Goal: Information Seeking & Learning: Learn about a topic

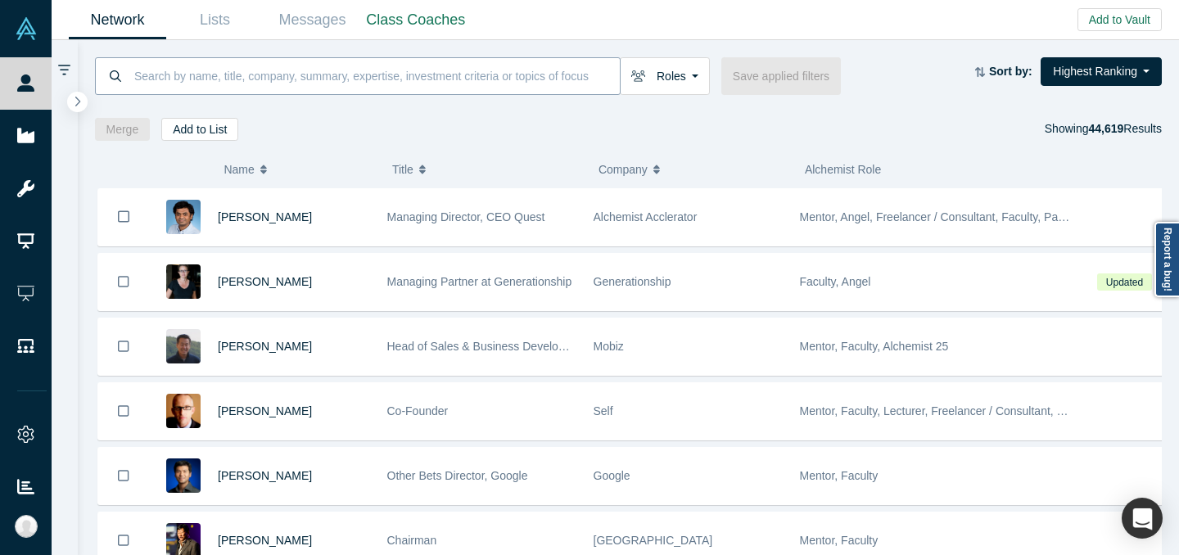
click at [389, 91] on input at bounding box center [376, 76] width 487 height 38
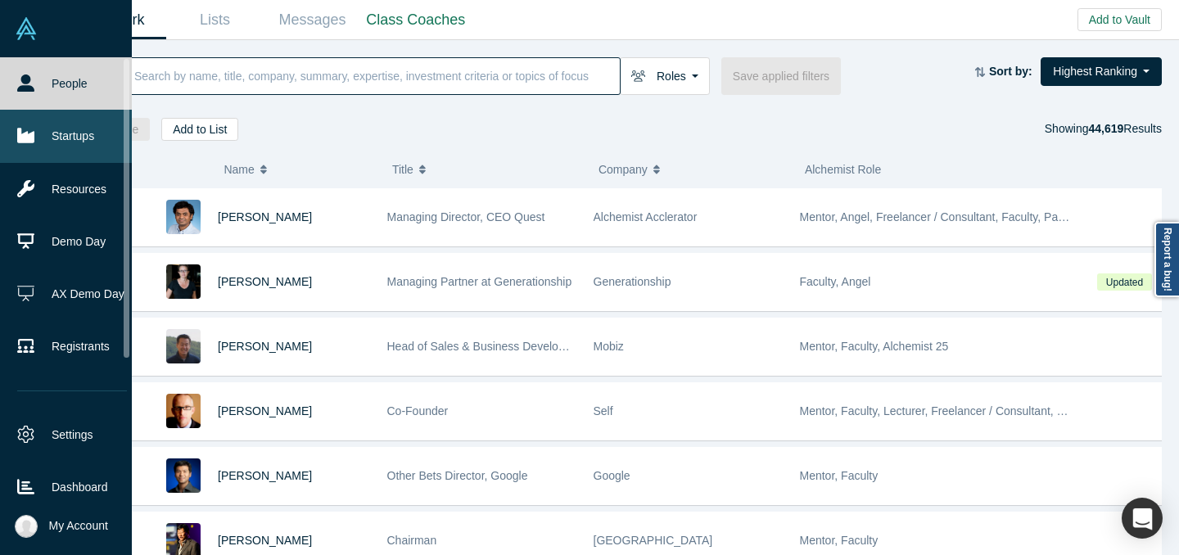
click at [13, 141] on link "Startups" at bounding box center [72, 136] width 144 height 52
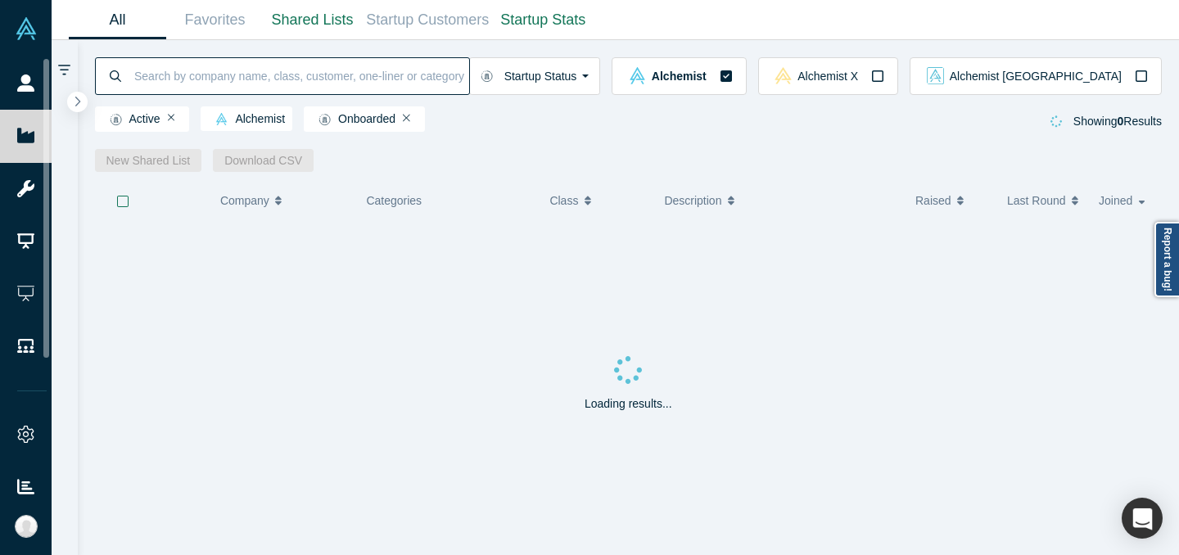
click at [265, 71] on input at bounding box center [301, 76] width 337 height 38
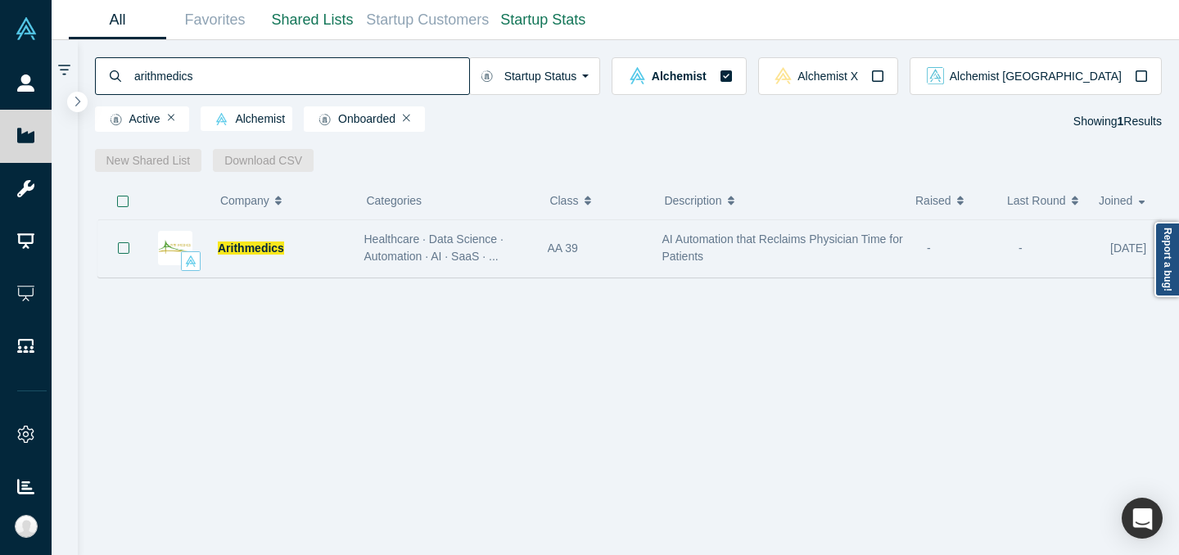
click at [492, 253] on span "Healthcare · Data Science · Automation · AI · SaaS · ..." at bounding box center [433, 248] width 139 height 30
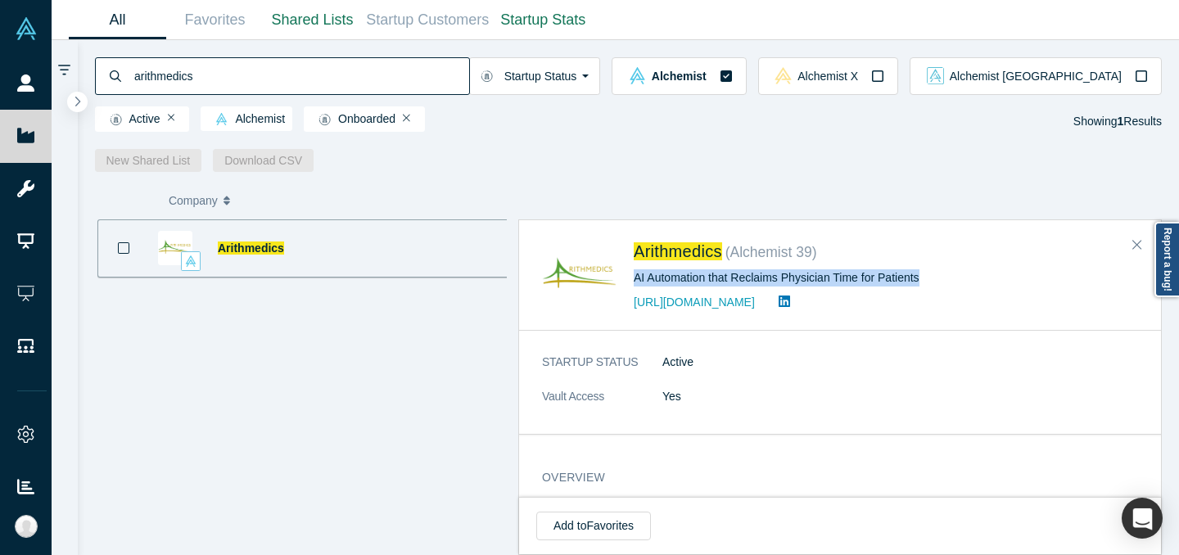
drag, startPoint x: 636, startPoint y: 274, endPoint x: 943, endPoint y: 271, distance: 307.2
click at [943, 271] on div "AI Automation that Reclaims Physician Time for Patients" at bounding box center [886, 277] width 505 height 17
copy div "AI Automation that Reclaims Physician Time for Patients"
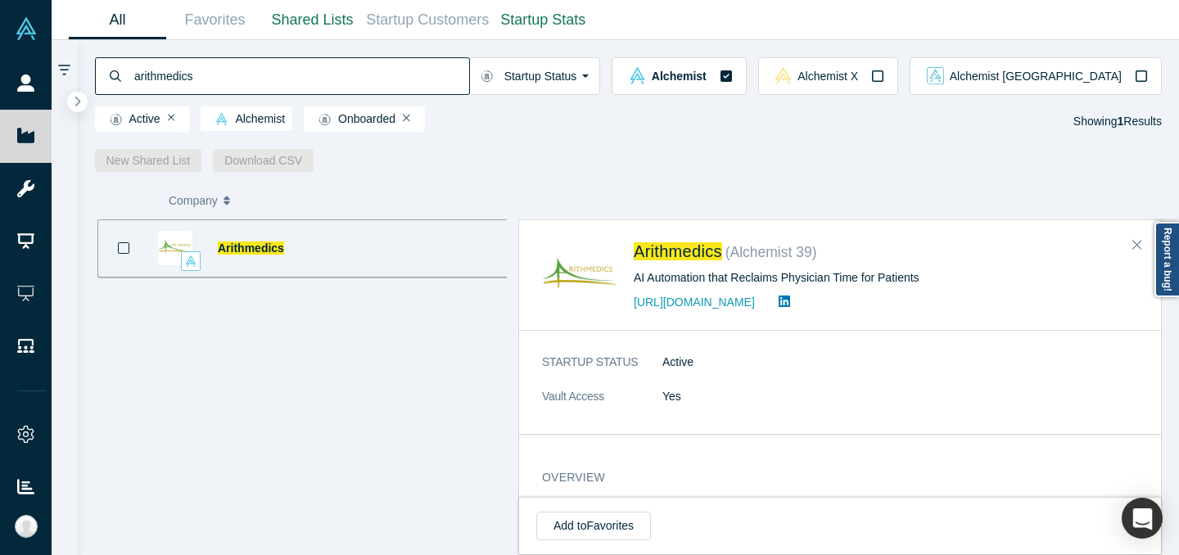
click at [400, 71] on input "arithmedics" at bounding box center [301, 76] width 337 height 38
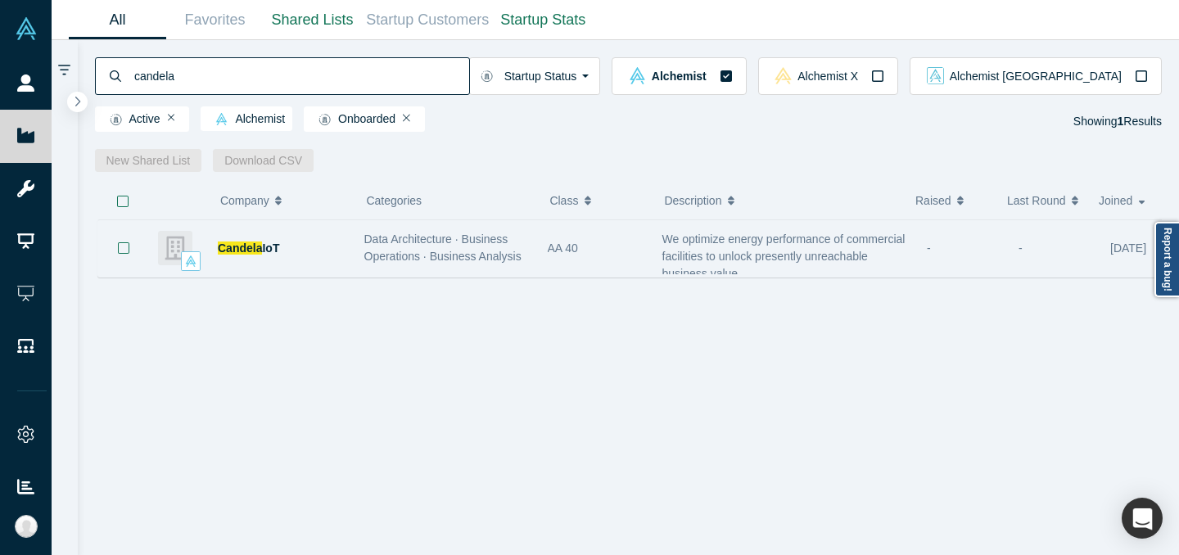
click at [677, 251] on span "We optimize energy performance of commercial facilities to unlock presently unr…" at bounding box center [784, 257] width 243 height 48
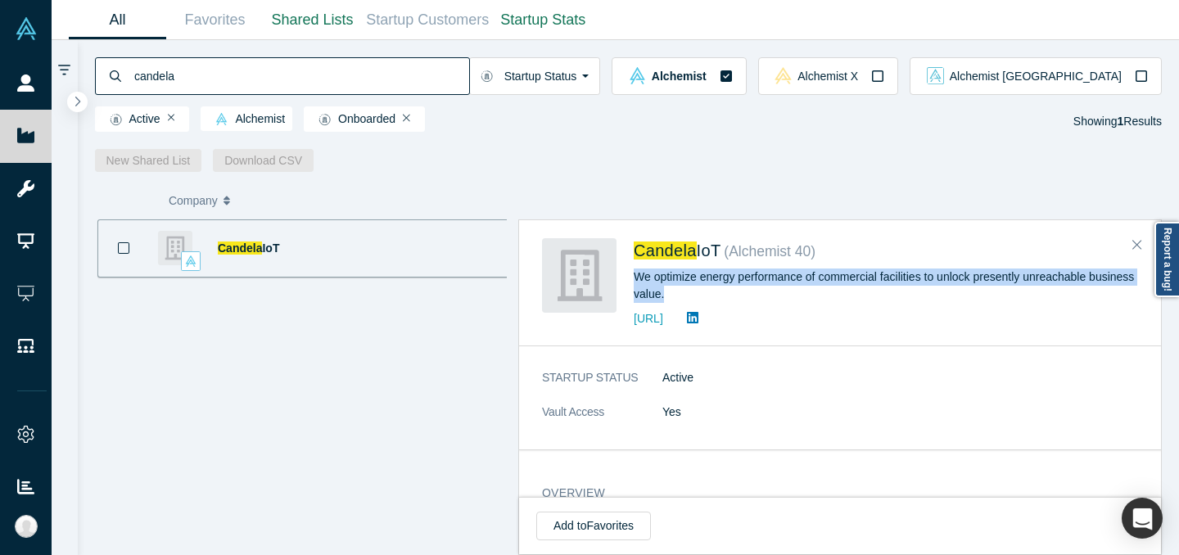
drag, startPoint x: 634, startPoint y: 278, endPoint x: 681, endPoint y: 292, distance: 48.7
click at [681, 292] on div "We optimize energy performance of commercial facilities to unlock presently unr…" at bounding box center [886, 286] width 505 height 34
copy div "We optimize energy performance of commercial facilities to unlock presently unr…"
click at [426, 63] on input "candela" at bounding box center [301, 76] width 337 height 38
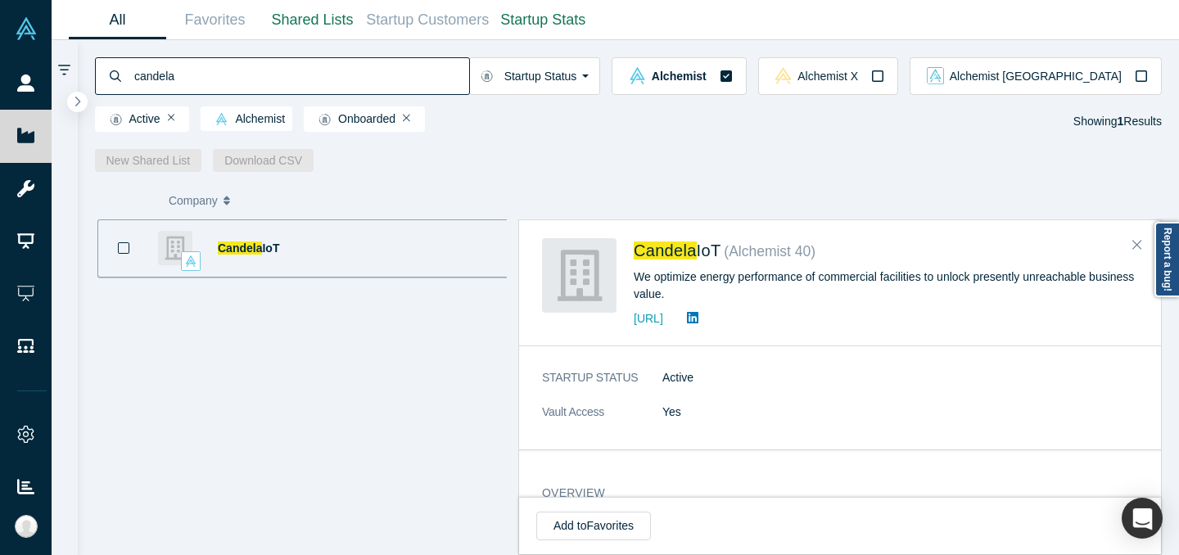
click at [426, 63] on input "candela" at bounding box center [301, 76] width 337 height 38
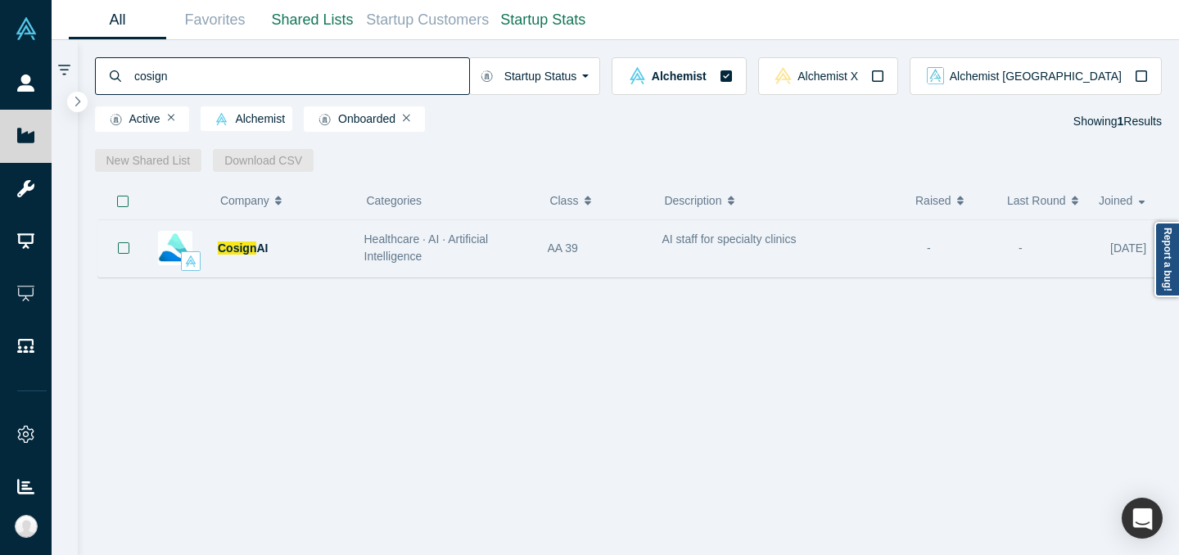
click at [642, 263] on div "AA 39" at bounding box center [596, 248] width 97 height 57
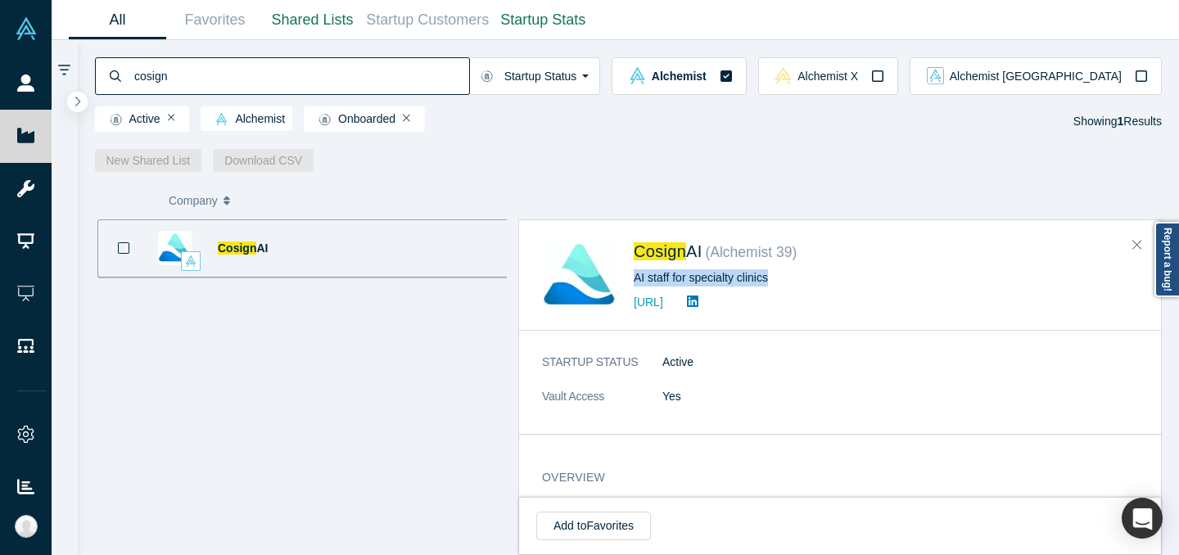
drag, startPoint x: 636, startPoint y: 275, endPoint x: 785, endPoint y: 286, distance: 148.6
click at [785, 286] on div "AI staff for specialty clinics" at bounding box center [886, 277] width 505 height 17
copy div "AI staff for specialty clinics"
click at [439, 78] on input "cosign" at bounding box center [301, 76] width 337 height 38
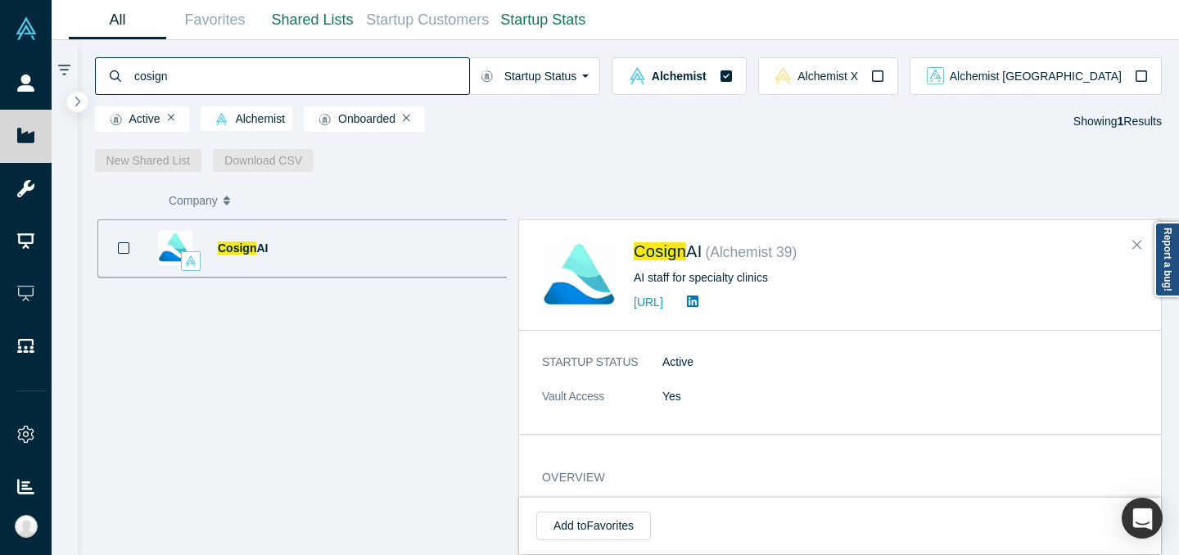
click at [439, 78] on input "cosign" at bounding box center [301, 76] width 337 height 38
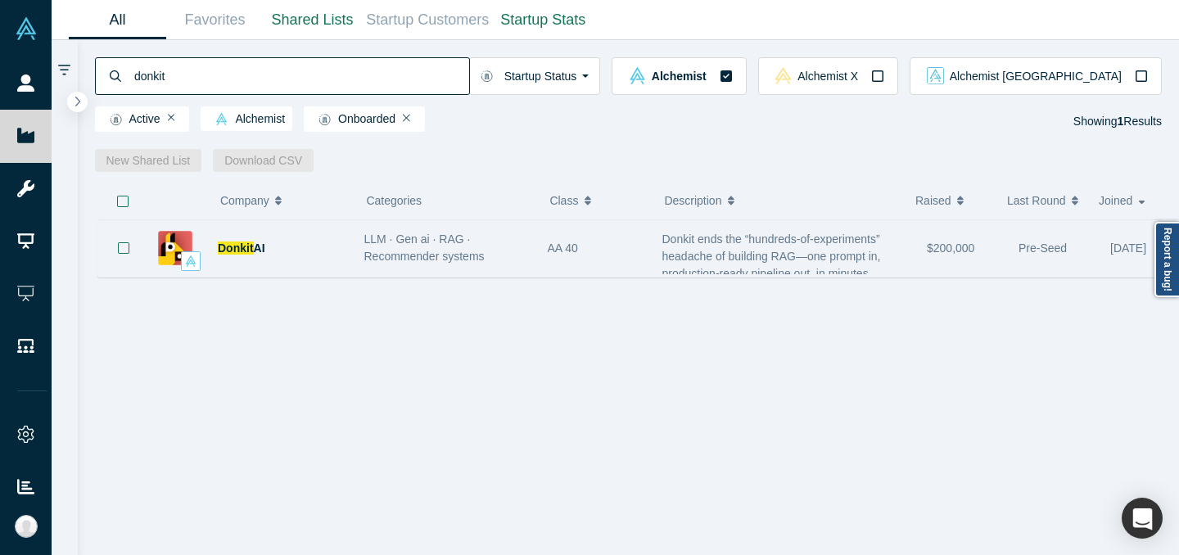
click at [635, 242] on div "AA 40" at bounding box center [596, 248] width 97 height 57
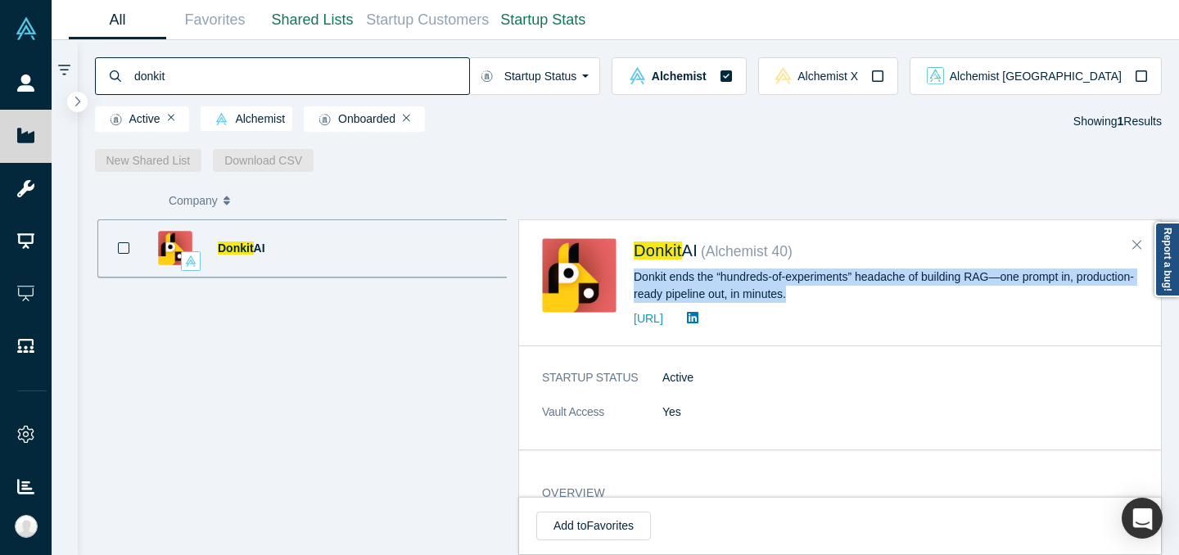
drag, startPoint x: 637, startPoint y: 277, endPoint x: 849, endPoint y: 293, distance: 212.8
click at [849, 293] on div "Donkit ends the “hundreds-of-experiments” headache of building RAG—one prompt i…" at bounding box center [886, 286] width 505 height 34
copy div "Donkit ends the “hundreds-of-experiments” headache of building RAG—one prompt i…"
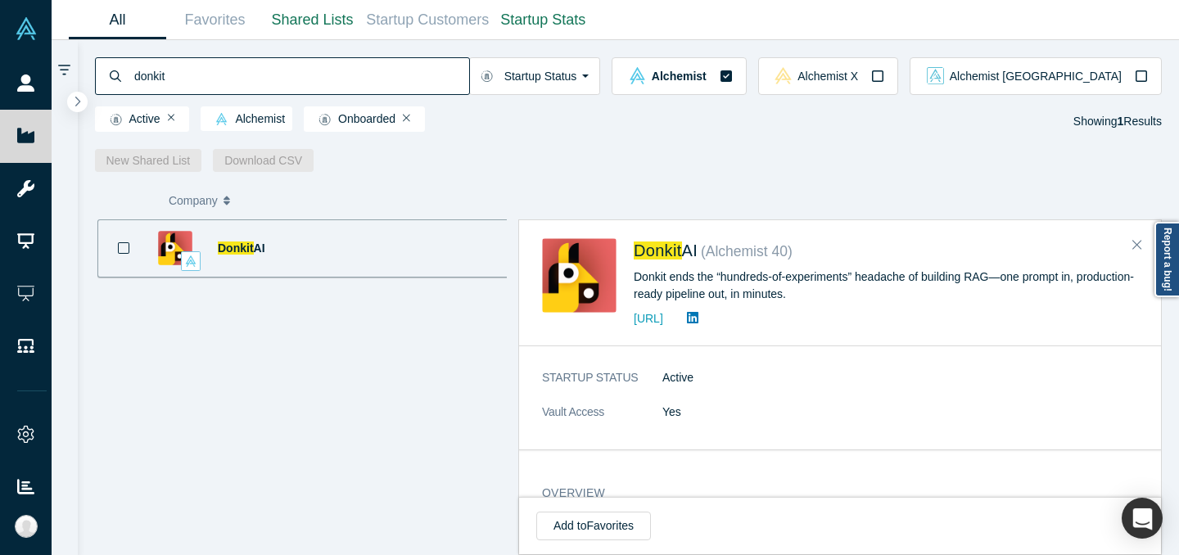
click at [445, 70] on input "donkit" at bounding box center [301, 76] width 337 height 38
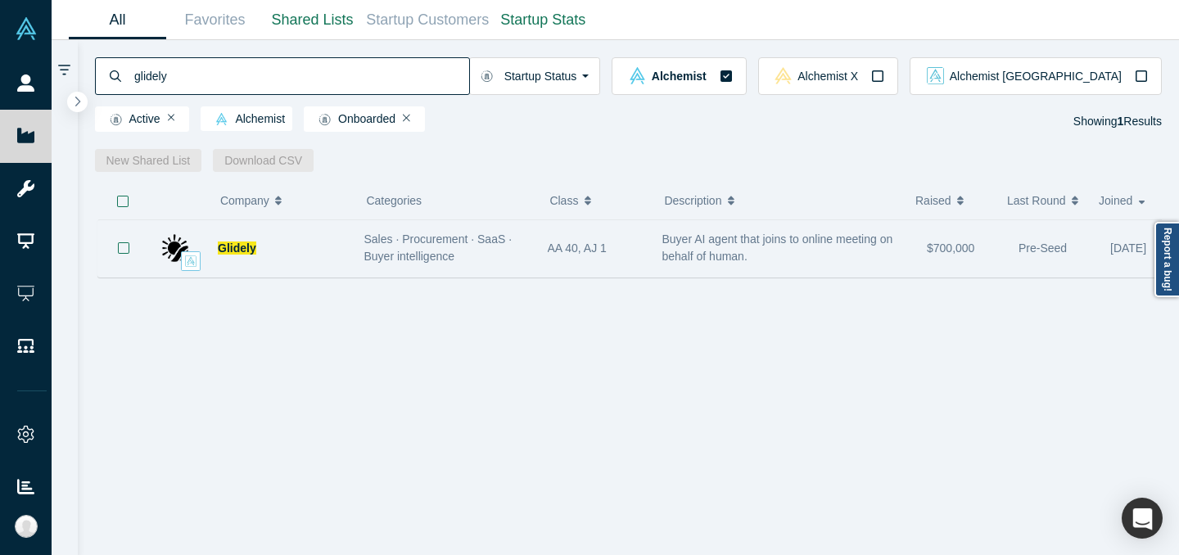
click at [496, 249] on div "Sales · Procurement · SaaS · Buyer intelligence" at bounding box center [447, 248] width 166 height 34
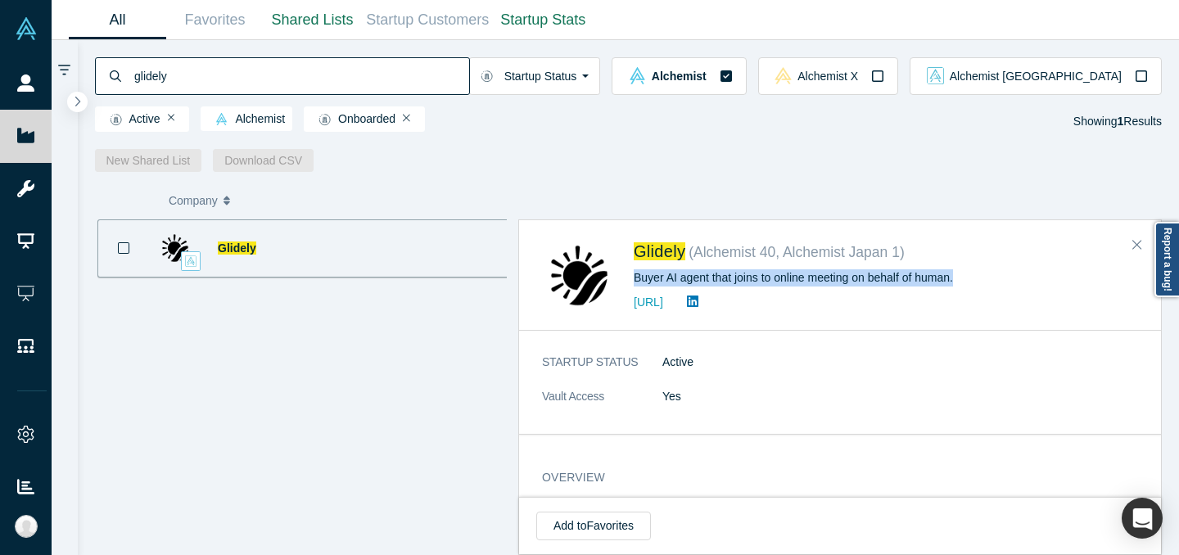
drag, startPoint x: 633, startPoint y: 276, endPoint x: 958, endPoint y: 279, distance: 325.2
click at [958, 279] on div "Buyer AI agent that joins to online meeting on behalf of human." at bounding box center [886, 277] width 505 height 17
copy div "Buyer AI agent that joins to online meeting on behalf of human."
click at [467, 68] on input "glidely" at bounding box center [301, 76] width 337 height 38
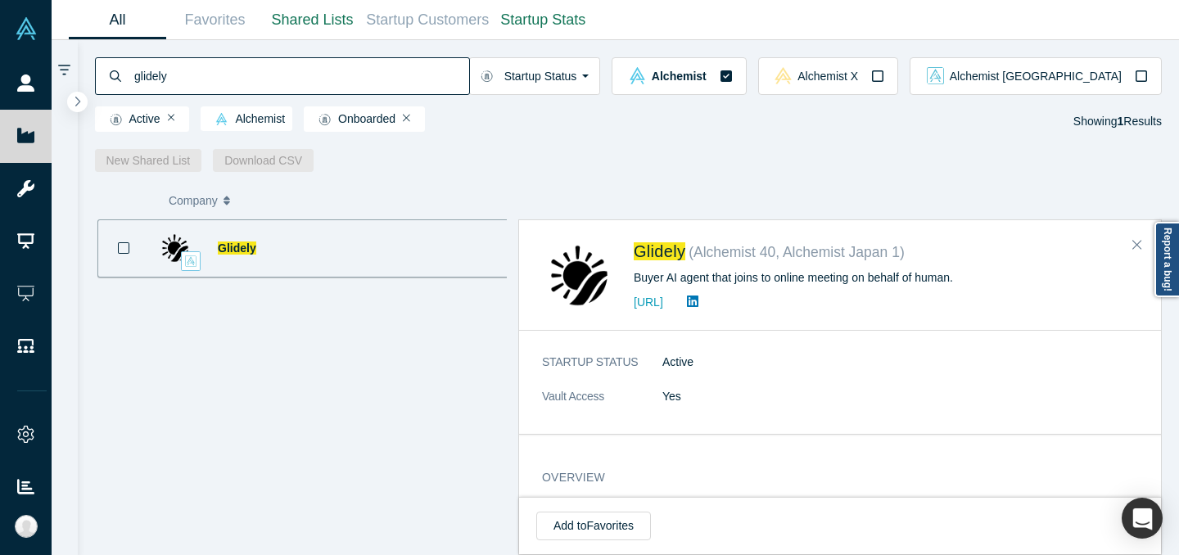
click at [467, 68] on input "glidely" at bounding box center [301, 76] width 337 height 38
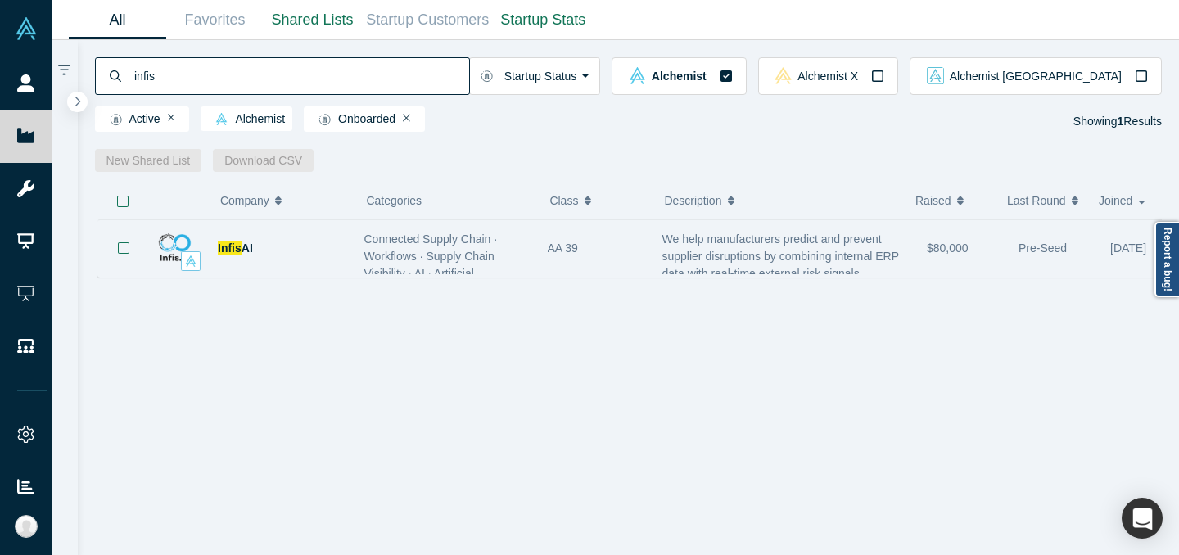
click at [758, 269] on span "We help manufacturers predict and prevent supplier disruptions by combining int…" at bounding box center [781, 257] width 237 height 48
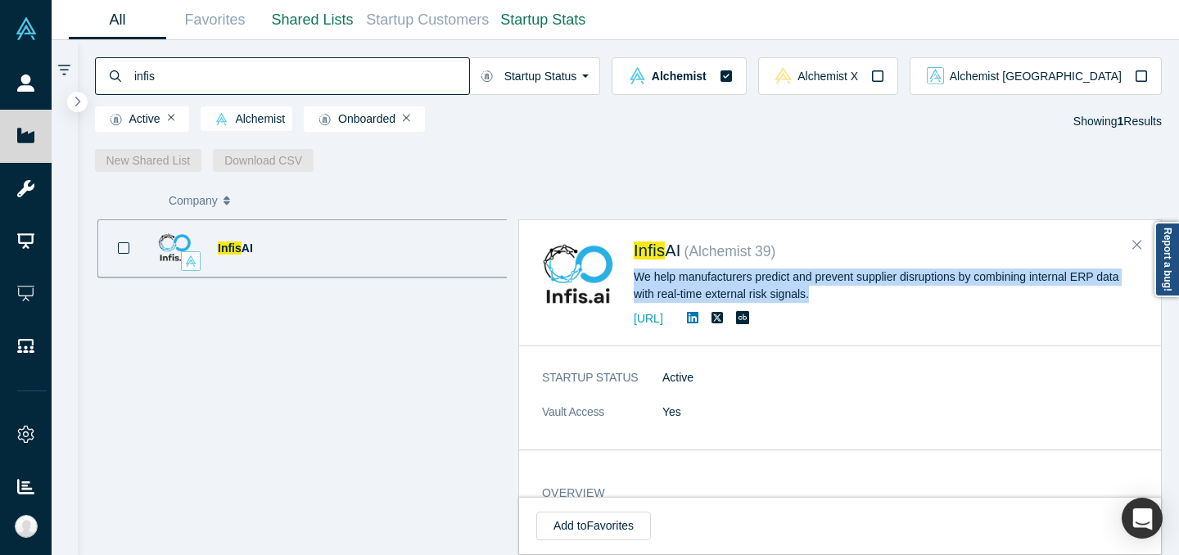
drag, startPoint x: 635, startPoint y: 277, endPoint x: 833, endPoint y: 295, distance: 199.0
click at [833, 295] on div "We help manufacturers predict and prevent supplier disruptions by combining int…" at bounding box center [886, 286] width 505 height 34
copy div "We help manufacturers predict and prevent supplier disruptions by combining int…"
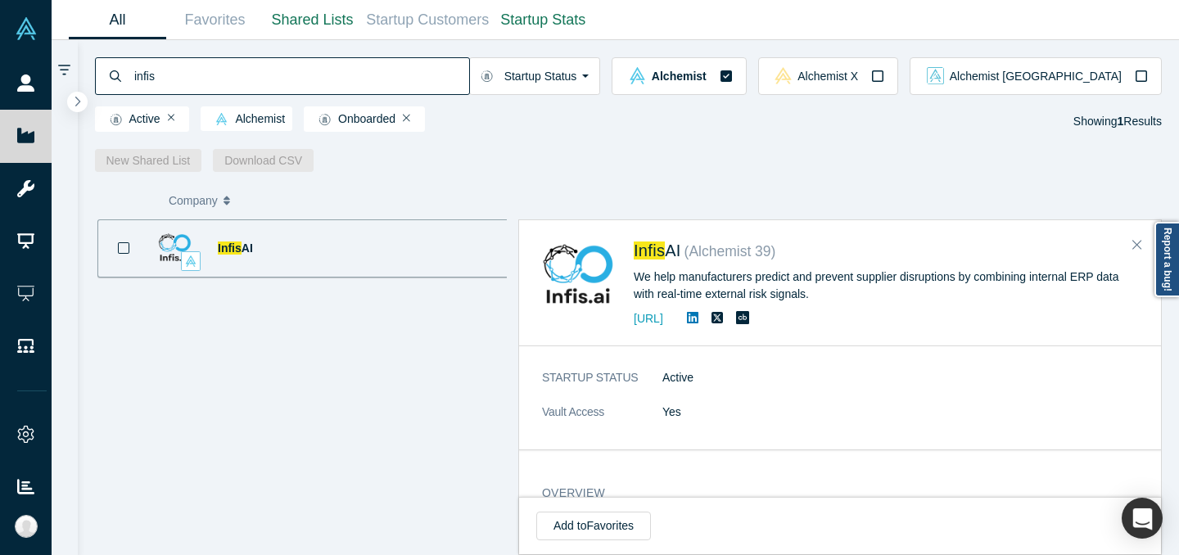
click at [448, 62] on input "infis" at bounding box center [301, 76] width 337 height 38
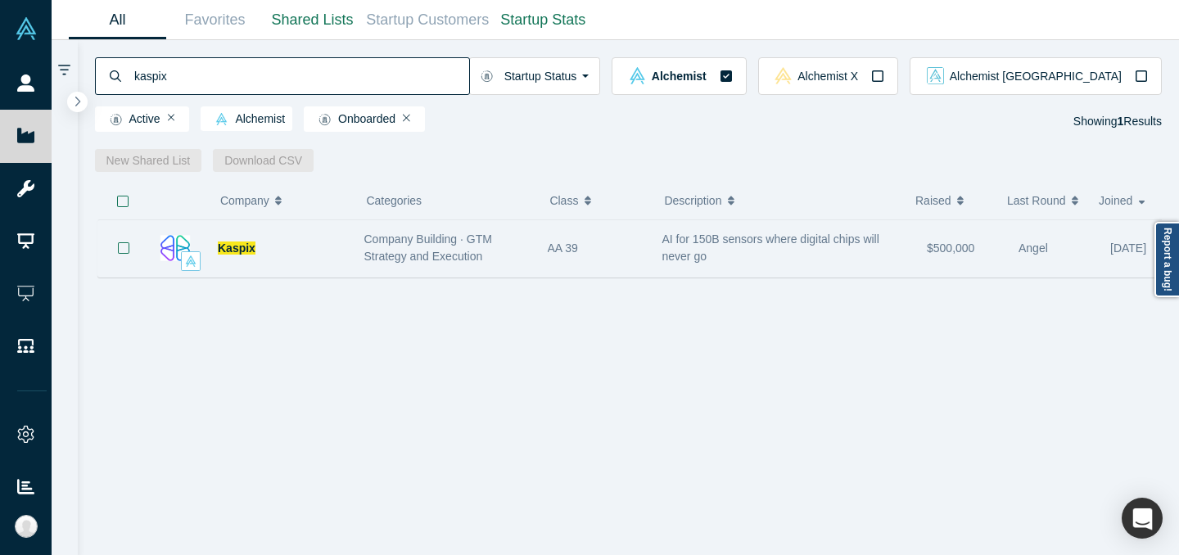
click at [740, 260] on div "AI for 150B sensors where digital chips will never go" at bounding box center [787, 248] width 248 height 34
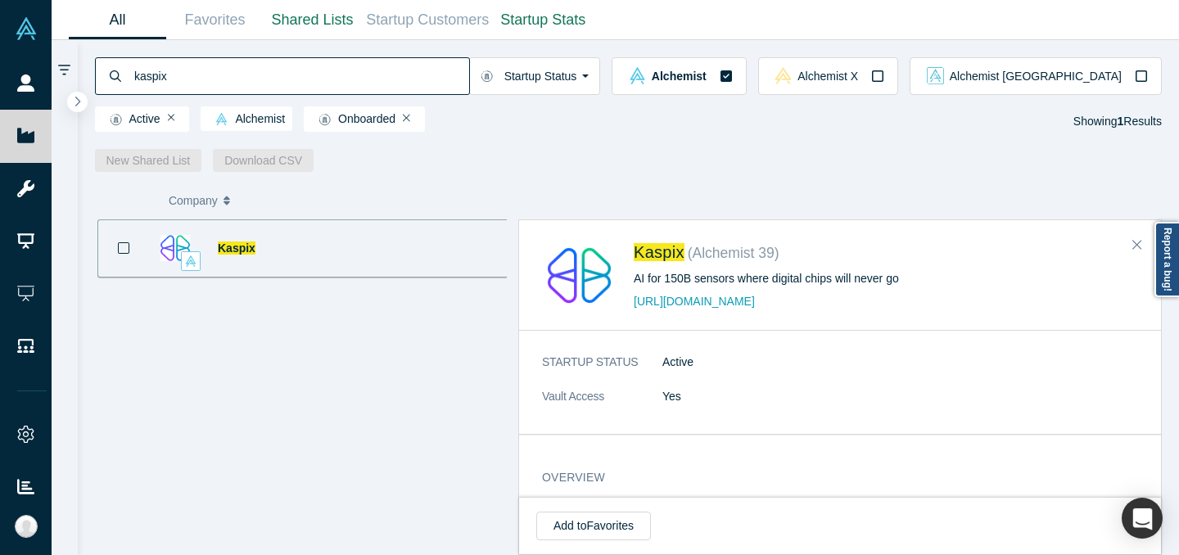
drag, startPoint x: 726, startPoint y: 278, endPoint x: 926, endPoint y: 276, distance: 199.9
click at [926, 276] on div "AI for 150B sensors where digital chips will never go" at bounding box center [886, 278] width 505 height 17
drag, startPoint x: 924, startPoint y: 276, endPoint x: 631, endPoint y: 283, distance: 293.3
click at [631, 283] on div "Kaspix ( Alchemist 39 ) AI for 150B sensors where digital chips will never go […" at bounding box center [843, 275] width 602 height 75
copy div "AI for 150B sensors where digital chips will never go"
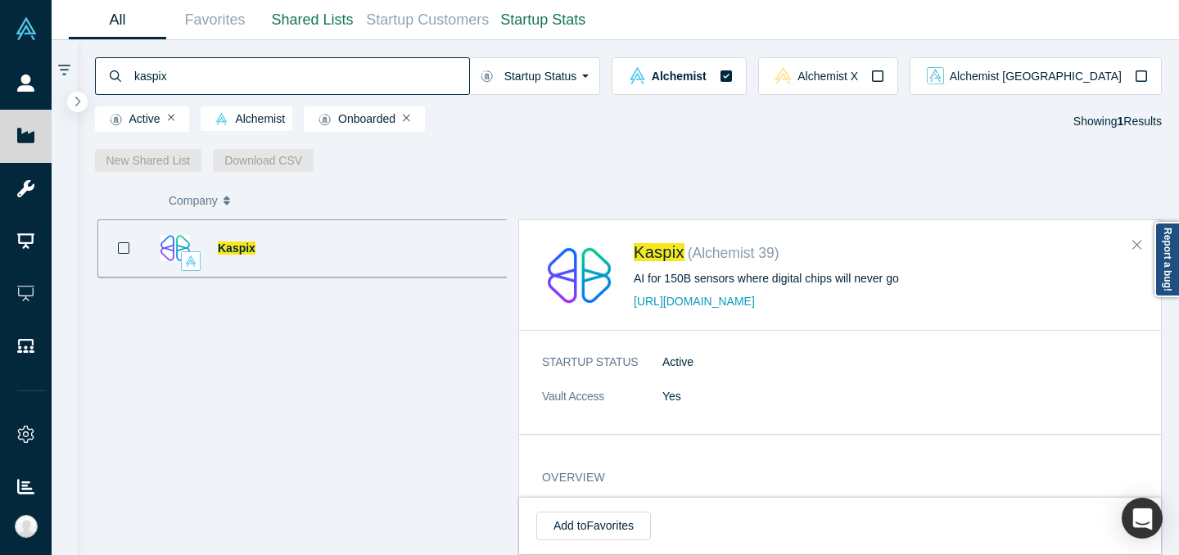
click at [394, 66] on input "kaspix" at bounding box center [301, 76] width 337 height 38
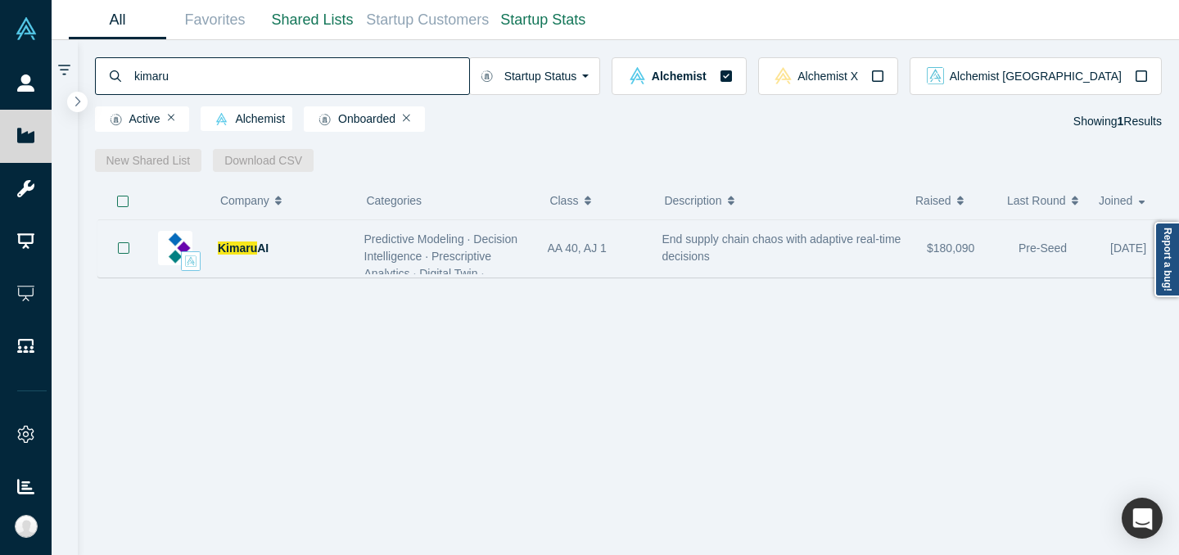
click at [751, 259] on div "End supply chain chaos with adaptive real-time decisions" at bounding box center [787, 248] width 248 height 34
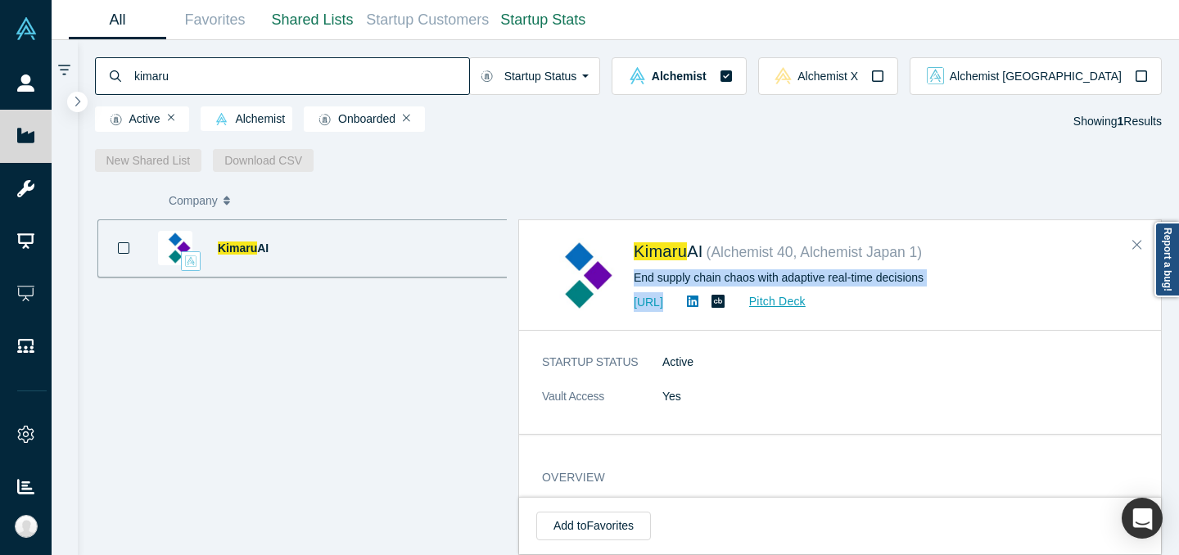
drag, startPoint x: 636, startPoint y: 281, endPoint x: 990, endPoint y: 296, distance: 355.0
click at [990, 296] on div "[PERSON_NAME] ( Alchemist 40, Alchemist Japan 1 ) End supply chain chaos with a…" at bounding box center [886, 275] width 505 height 75
copy div "End supply chain chaos with adaptive real-time decisions [URL] Pitch Deck"
click at [461, 74] on input "kimaru" at bounding box center [301, 76] width 337 height 38
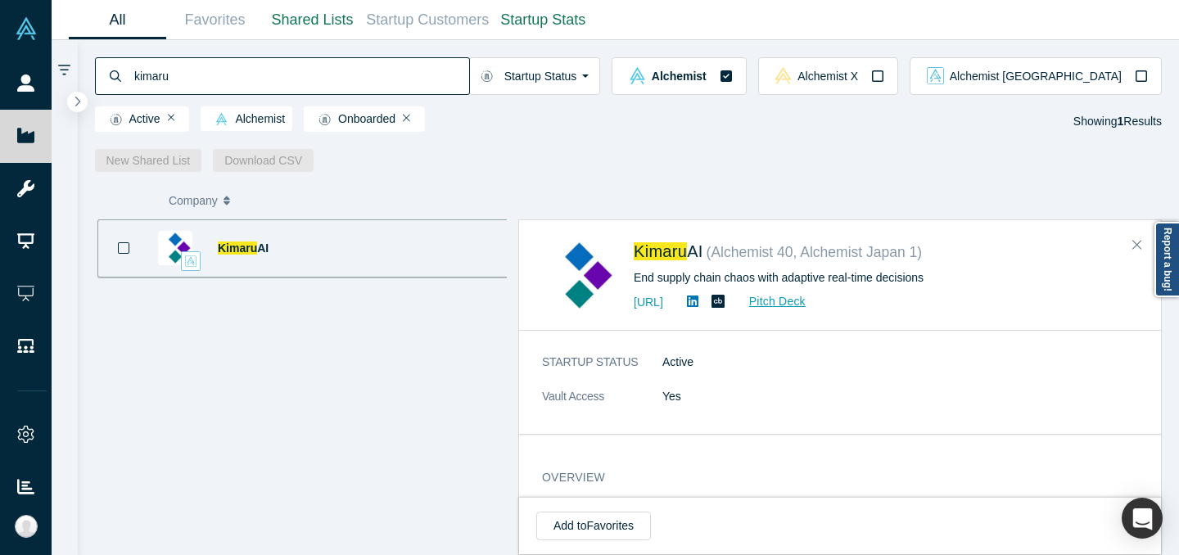
click at [461, 74] on input "kimaru" at bounding box center [301, 76] width 337 height 38
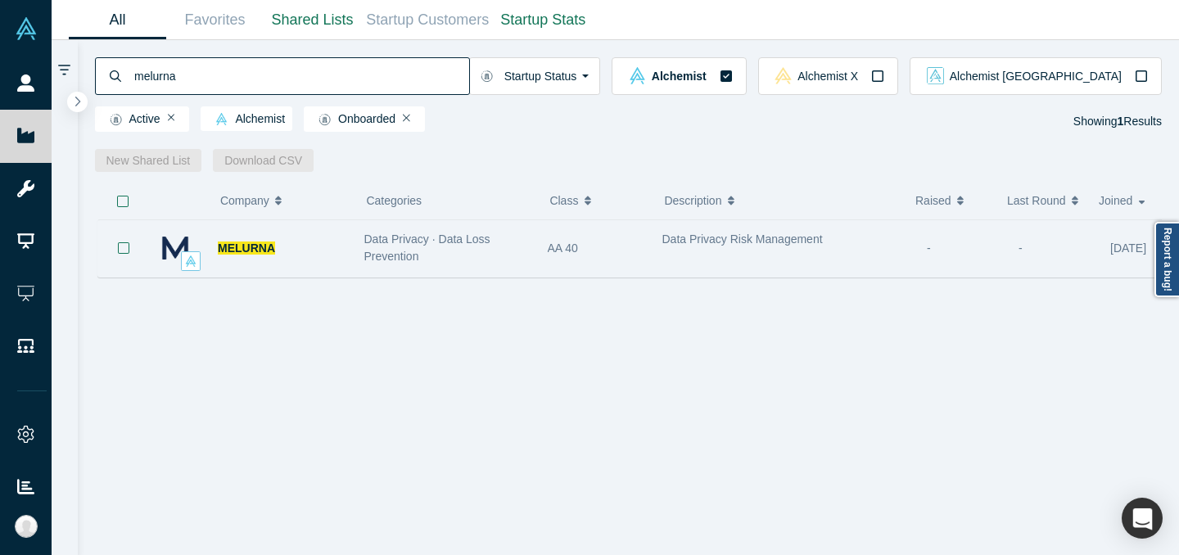
click at [667, 238] on span "Data Privacy Risk Management" at bounding box center [743, 239] width 161 height 13
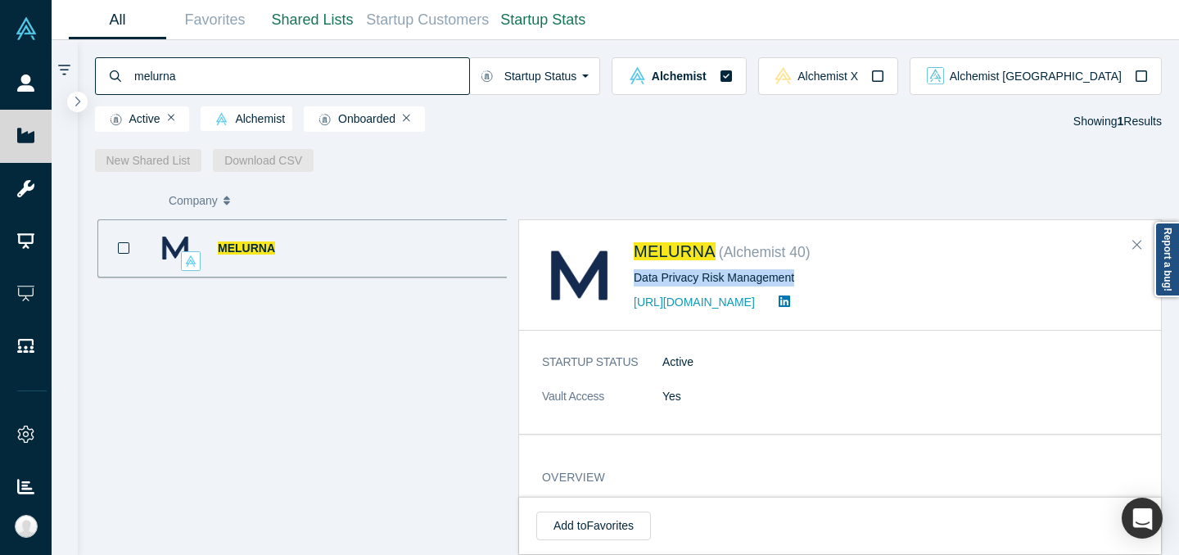
drag, startPoint x: 817, startPoint y: 276, endPoint x: 636, endPoint y: 283, distance: 180.3
click at [636, 283] on div "Data Privacy Risk Management" at bounding box center [886, 277] width 505 height 17
copy div "Data Privacy Risk Management"
click at [392, 67] on input "melurna" at bounding box center [301, 76] width 337 height 38
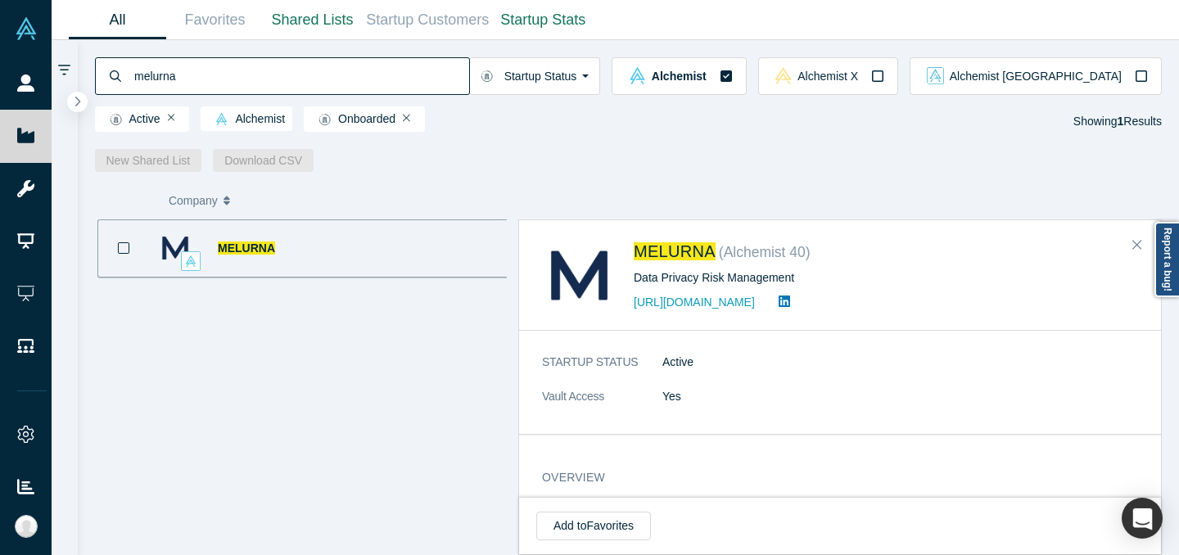
click at [392, 67] on input "melurna" at bounding box center [301, 76] width 337 height 38
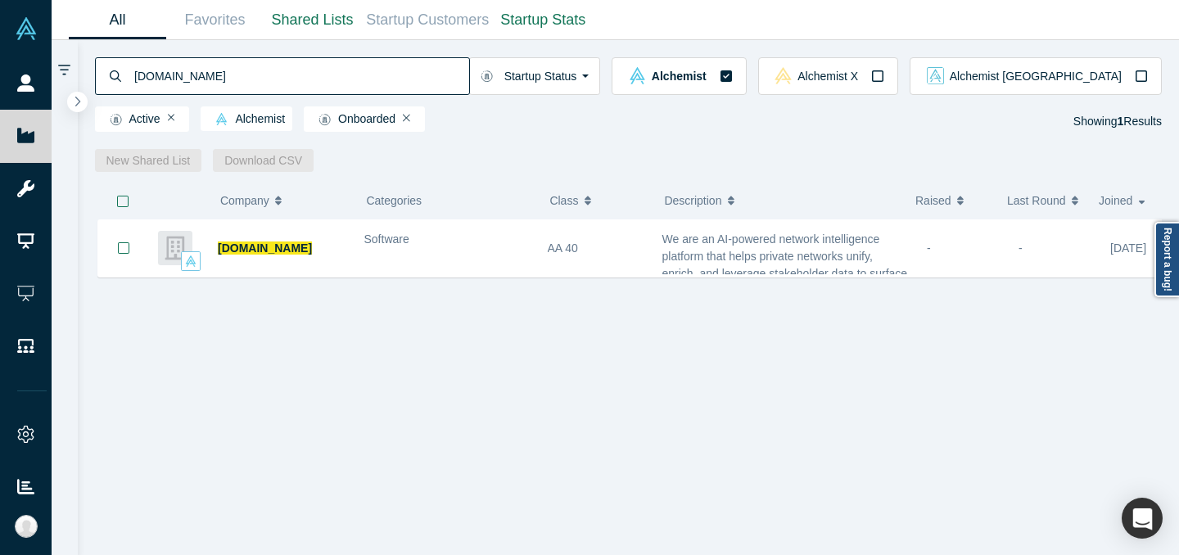
click at [799, 204] on button "Description" at bounding box center [781, 200] width 234 height 34
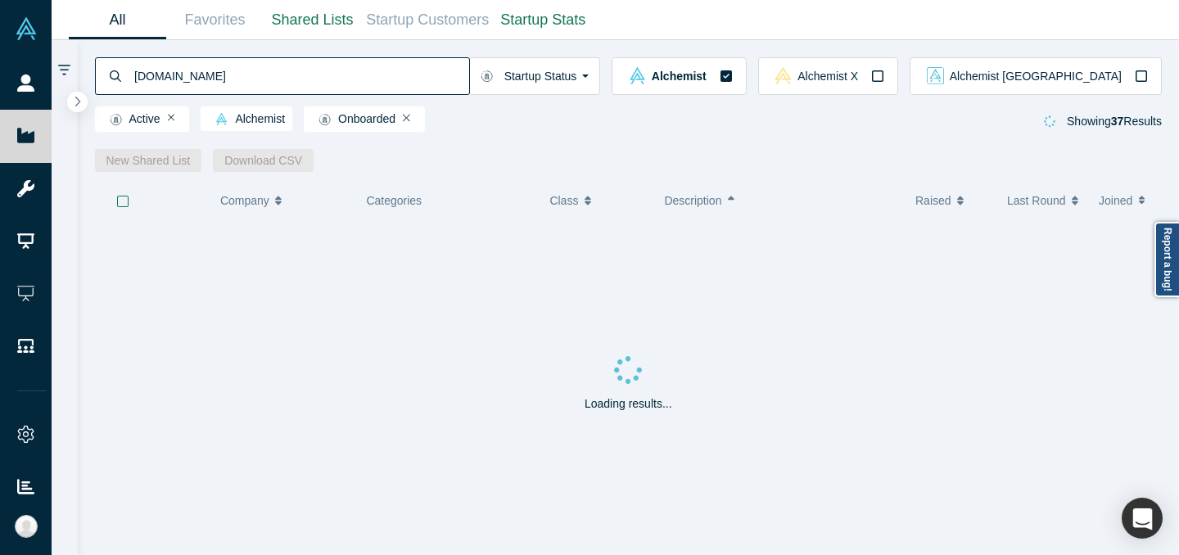
click at [797, 233] on div "Loading results..." at bounding box center [629, 387] width 1068 height 335
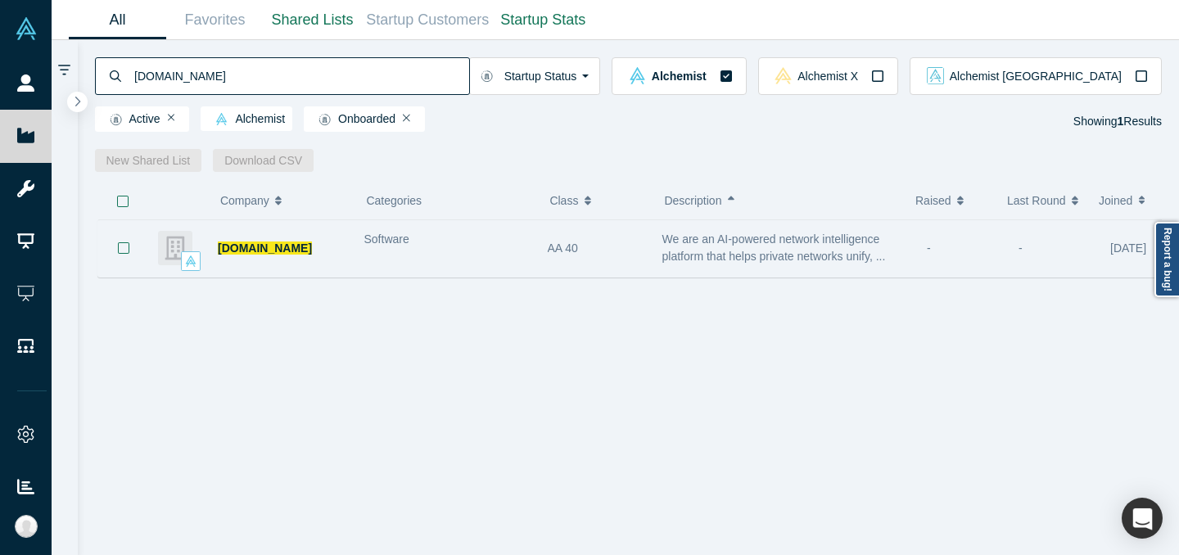
click at [751, 262] on span "We are an AI-powered network intelligence platform that helps private networks …" at bounding box center [775, 248] width 224 height 30
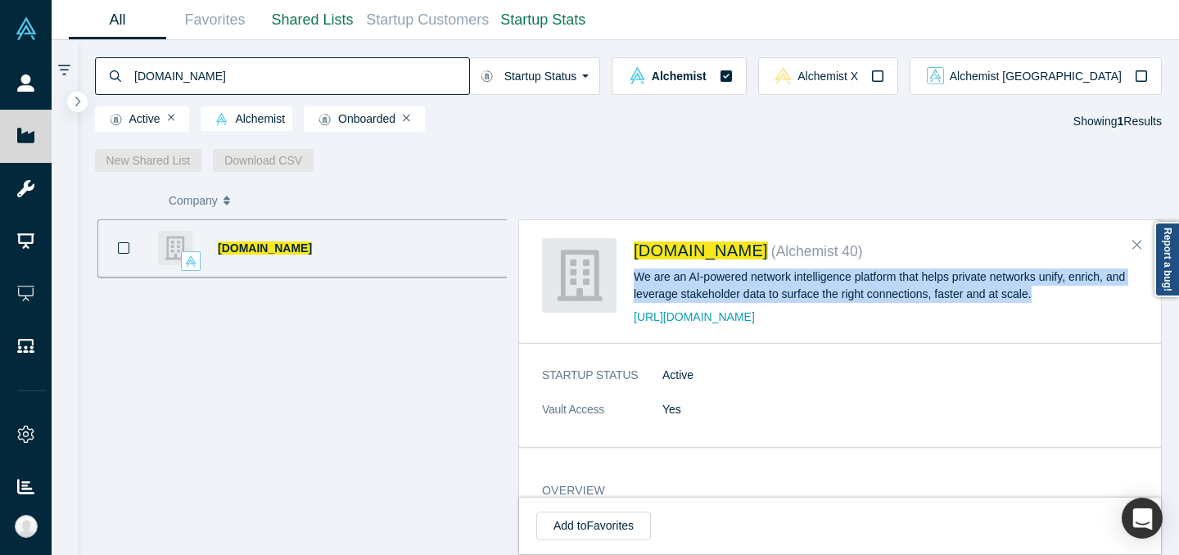
drag, startPoint x: 637, startPoint y: 274, endPoint x: 1036, endPoint y: 300, distance: 399.7
click at [1036, 300] on div "We are an AI-powered network intelligence platform that helps private networks …" at bounding box center [886, 286] width 505 height 34
copy div "We are an AI-powered network intelligence platform that helps private networks …"
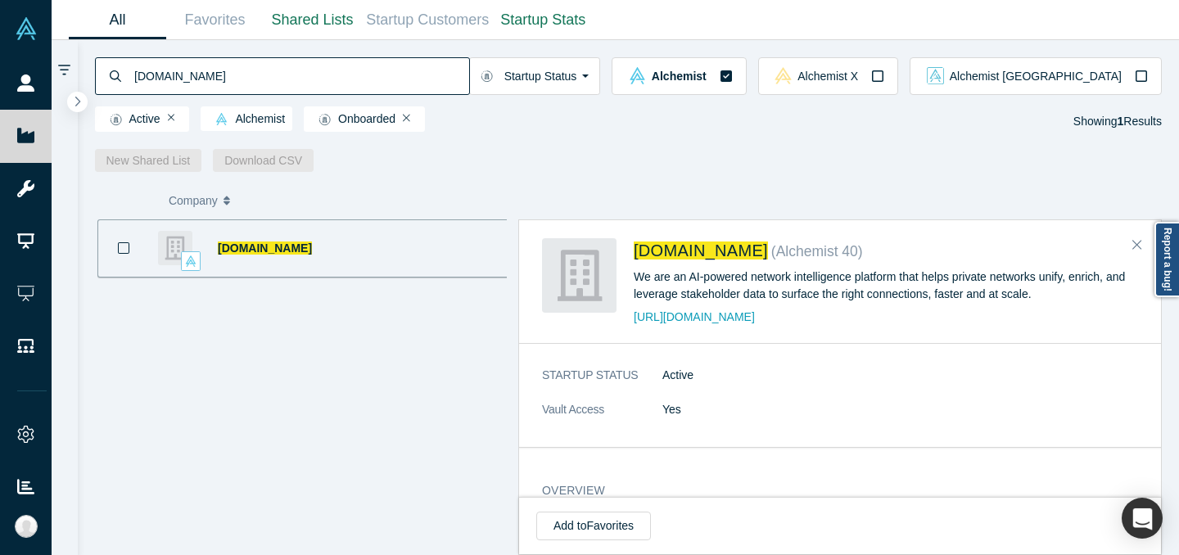
click at [469, 75] on input "[DOMAIN_NAME]" at bounding box center [301, 76] width 337 height 38
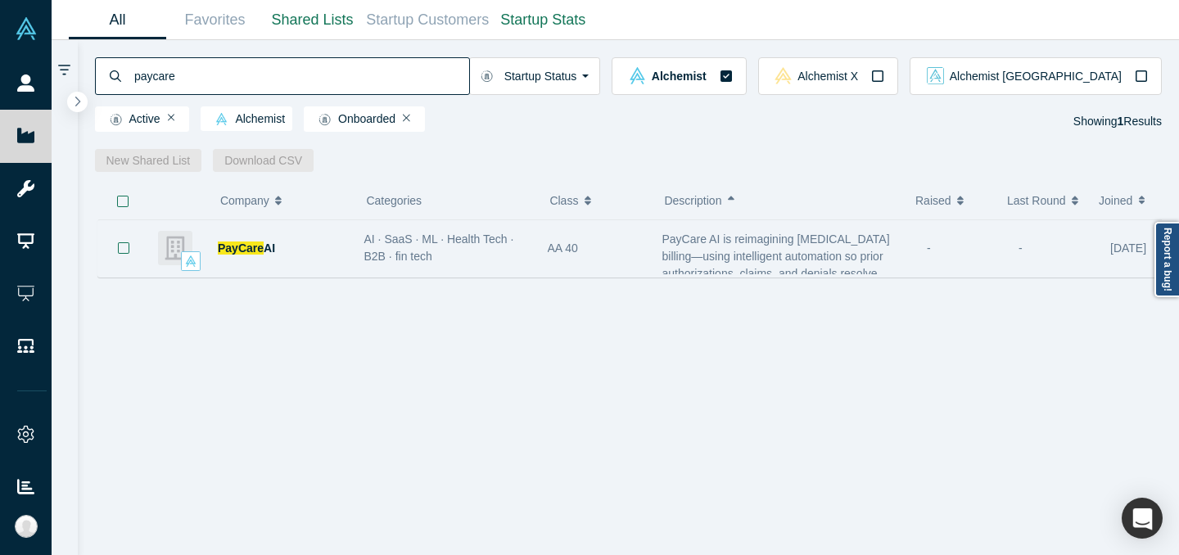
click at [755, 235] on span "PayCare AI is reimagining [MEDICAL_DATA] billing—using intelligent automation s…" at bounding box center [777, 274] width 228 height 82
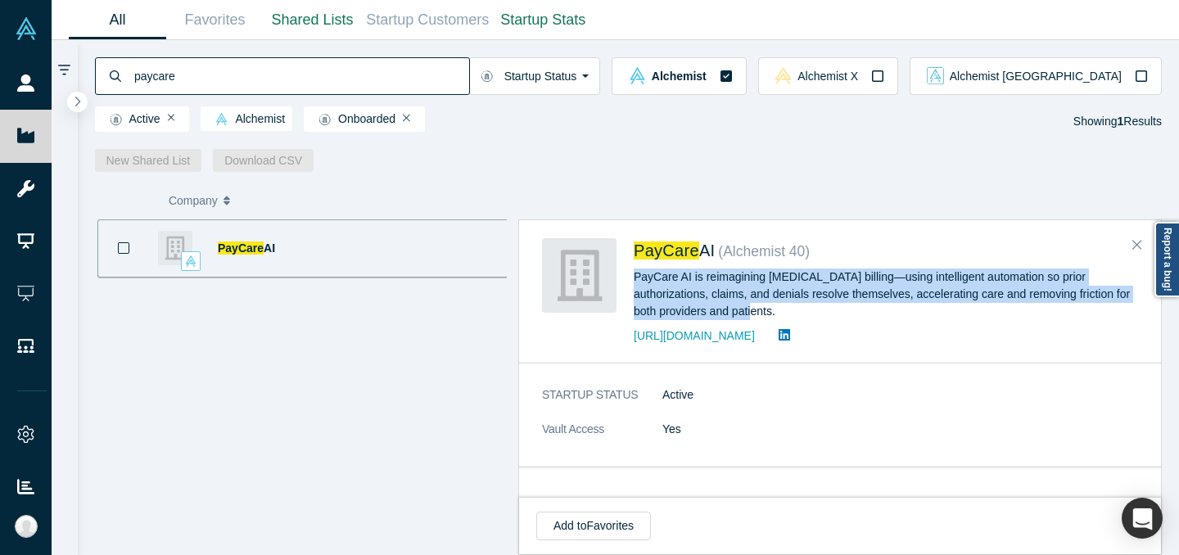
drag, startPoint x: 631, startPoint y: 279, endPoint x: 707, endPoint y: 308, distance: 81.4
click at [707, 308] on div "PayCare AI ( Alchemist 40 ) PayCare AI is reimagining [MEDICAL_DATA] billing—us…" at bounding box center [843, 291] width 602 height 107
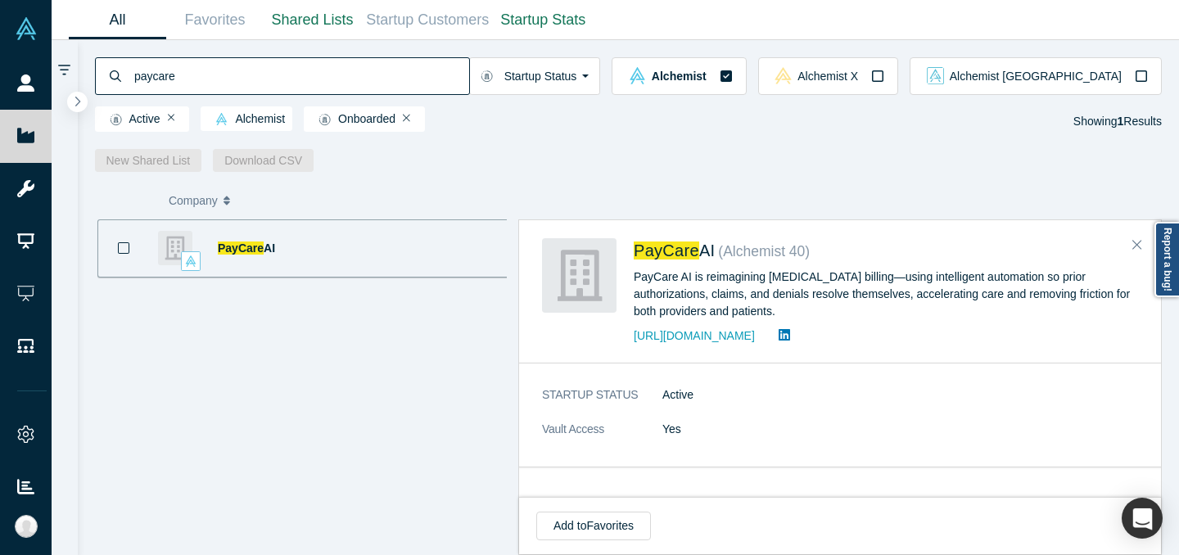
click at [392, 61] on input "paycare" at bounding box center [301, 76] width 337 height 38
click at [391, 61] on input "paycare" at bounding box center [301, 76] width 337 height 38
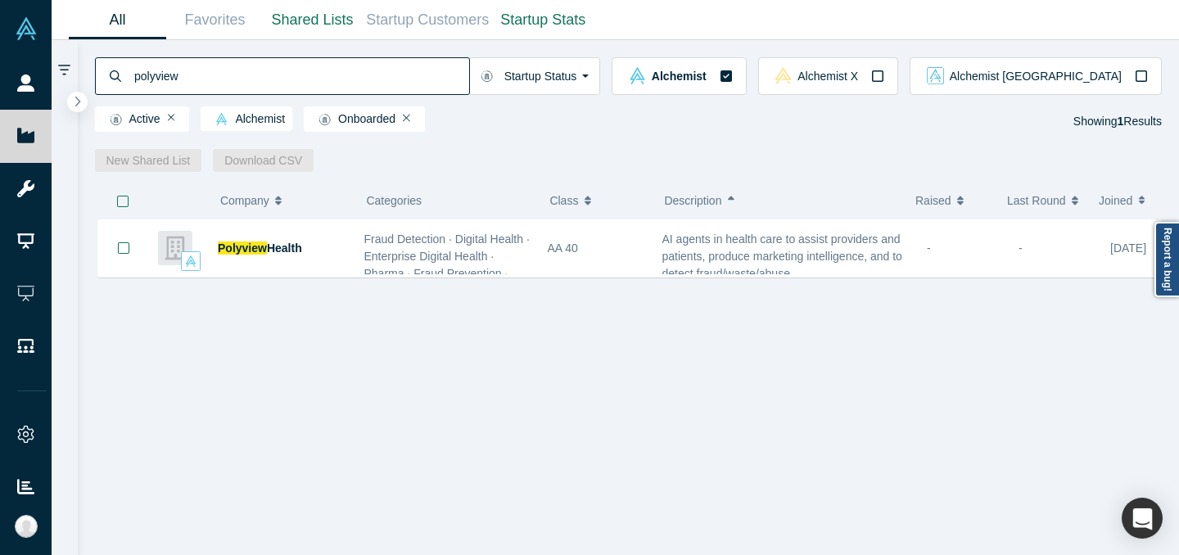
click at [738, 281] on div "Polyview Health Fraud Detection · Digital Health · Enterprise Digital Health · …" at bounding box center [635, 394] width 1080 height 348
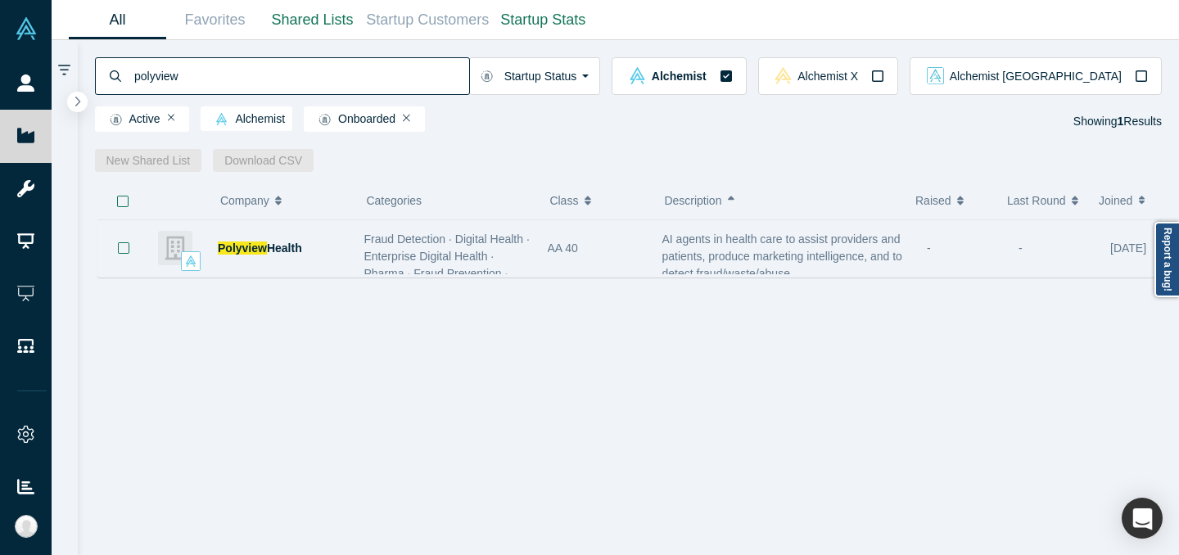
click at [753, 247] on div "AI agents in health care to assist providers and patients, produce marketing in…" at bounding box center [787, 257] width 248 height 52
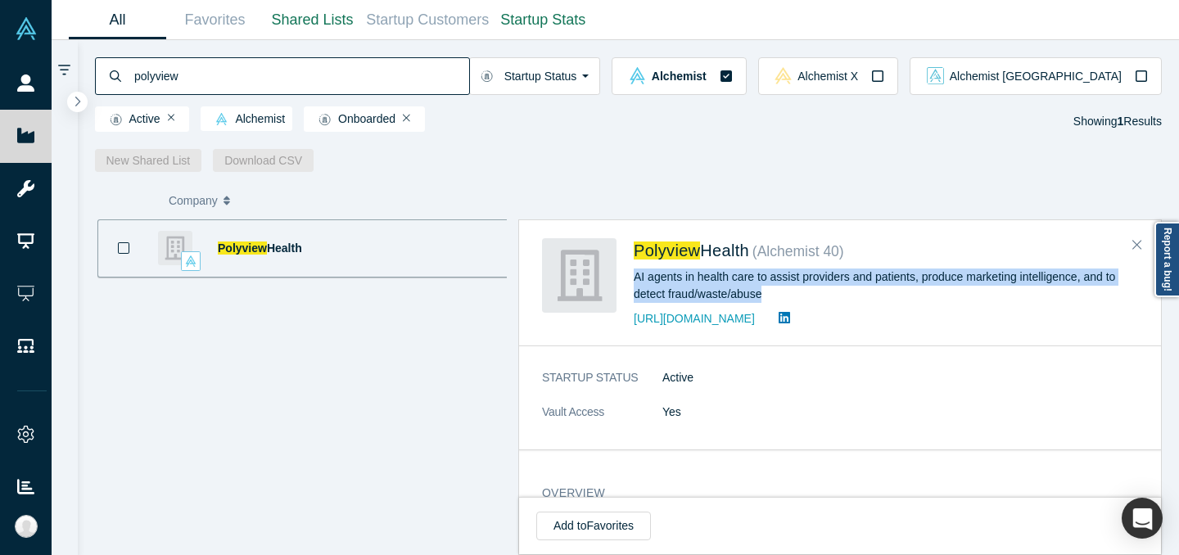
drag, startPoint x: 639, startPoint y: 275, endPoint x: 786, endPoint y: 295, distance: 148.7
click at [786, 295] on div "Polyview Health ( Alchemist 40 ) AI agents in health care to assist providers a…" at bounding box center [843, 283] width 602 height 90
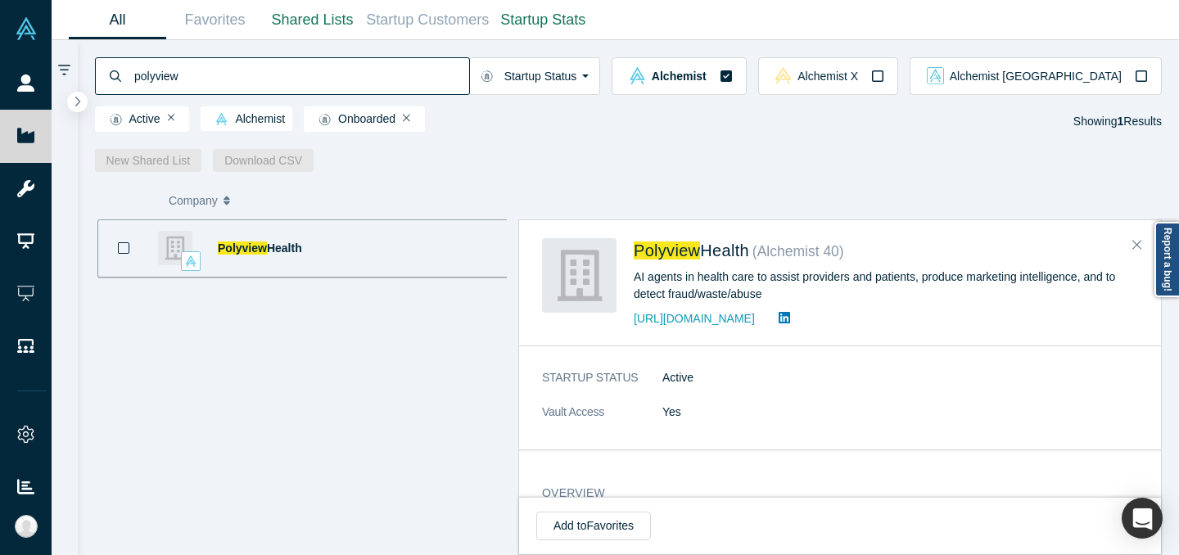
click at [469, 60] on input "polyview" at bounding box center [301, 76] width 337 height 38
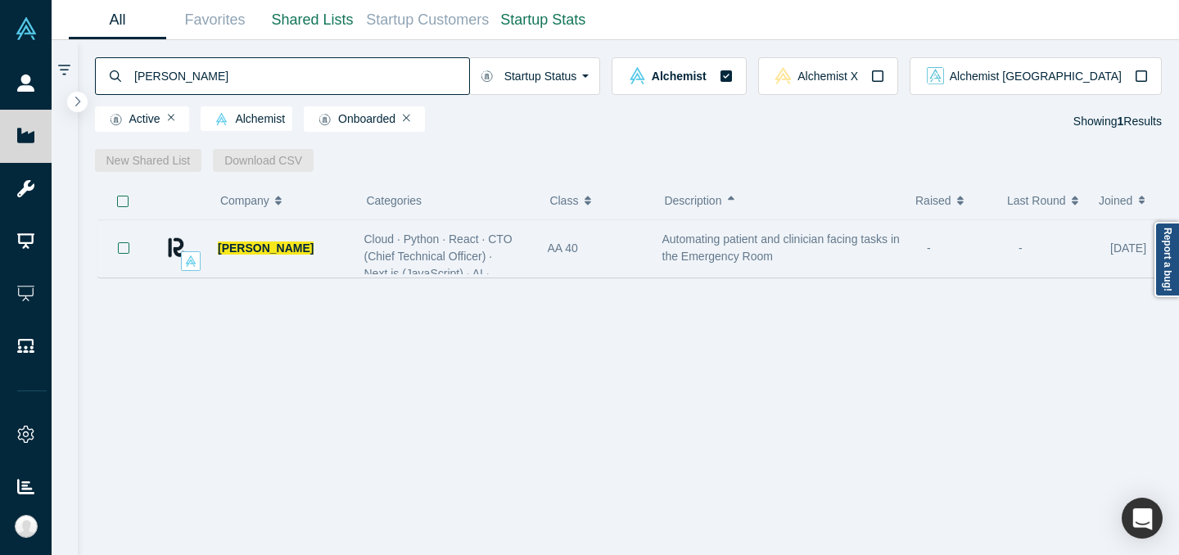
click at [735, 262] on span "Automating patient and clinician facing tasks in the Emergency Room" at bounding box center [782, 248] width 238 height 30
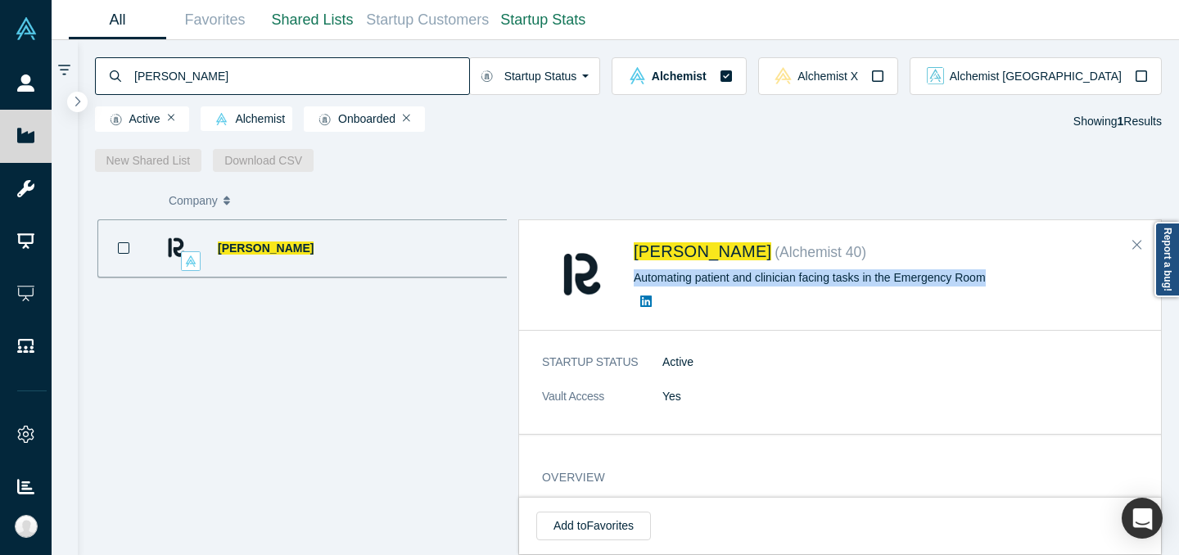
drag, startPoint x: 636, startPoint y: 276, endPoint x: 1019, endPoint y: 277, distance: 383.3
click at [1019, 277] on div "Automating patient and clinician facing tasks in the Emergency Room" at bounding box center [886, 277] width 505 height 17
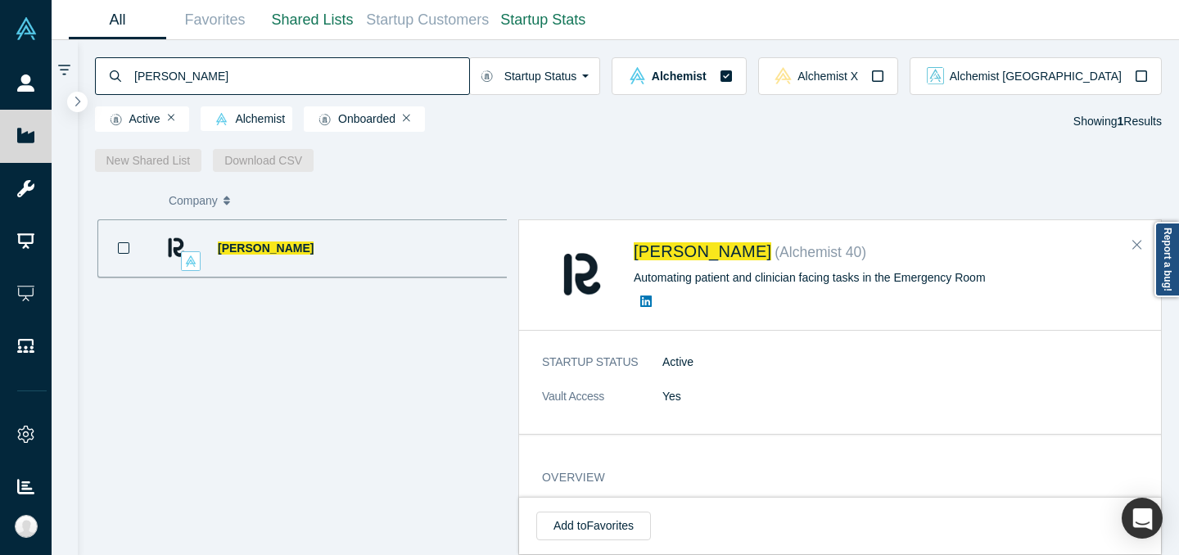
click at [469, 63] on input "[PERSON_NAME]" at bounding box center [301, 76] width 337 height 38
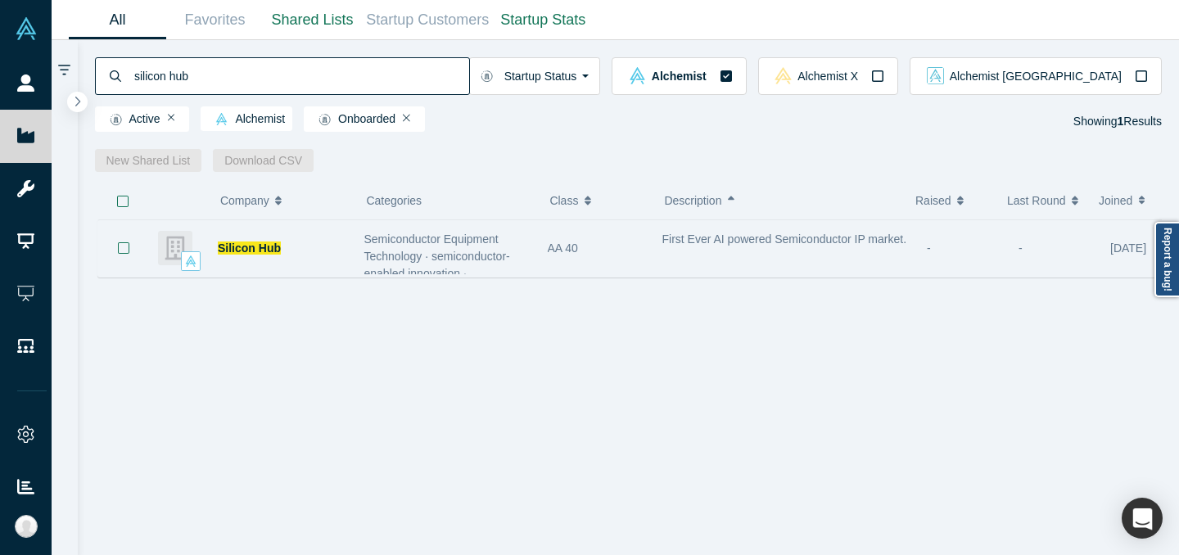
click at [654, 246] on div "First Ever AI powered Semiconductor IP market." at bounding box center [786, 249] width 265 height 52
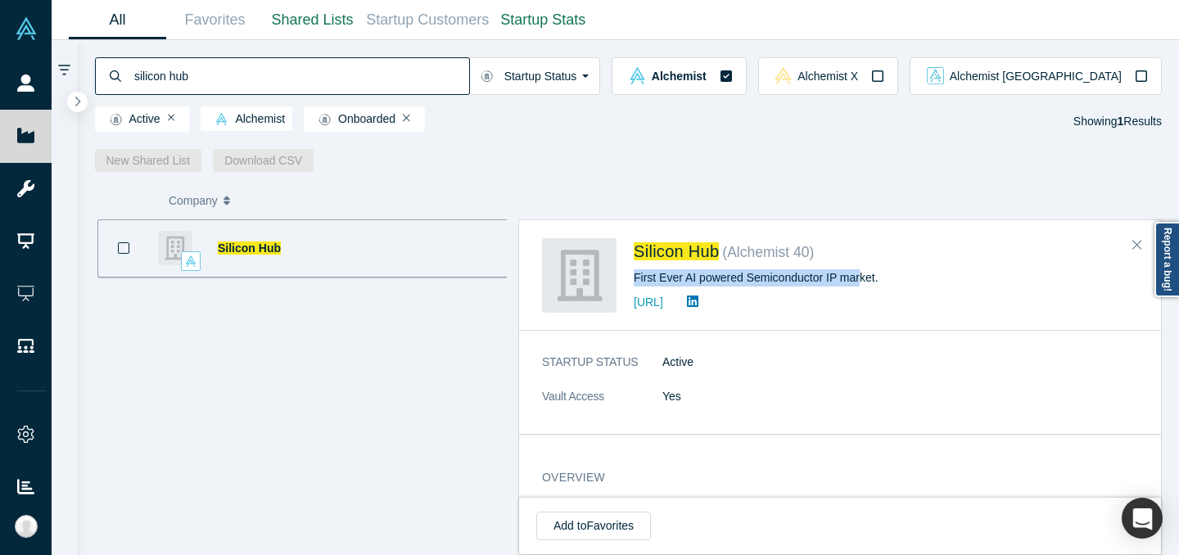
drag, startPoint x: 631, startPoint y: 275, endPoint x: 860, endPoint y: 287, distance: 228.8
click at [860, 287] on div "Silicon Hub ( Alchemist 40 ) First Ever AI powered Semiconductor IP market. [UR…" at bounding box center [843, 275] width 602 height 75
click at [864, 283] on div "First Ever AI powered Semiconductor IP market." at bounding box center [886, 277] width 505 height 17
drag, startPoint x: 896, startPoint y: 280, endPoint x: 634, endPoint y: 279, distance: 262.1
click at [634, 279] on div "First Ever AI powered Semiconductor IP market." at bounding box center [886, 277] width 505 height 17
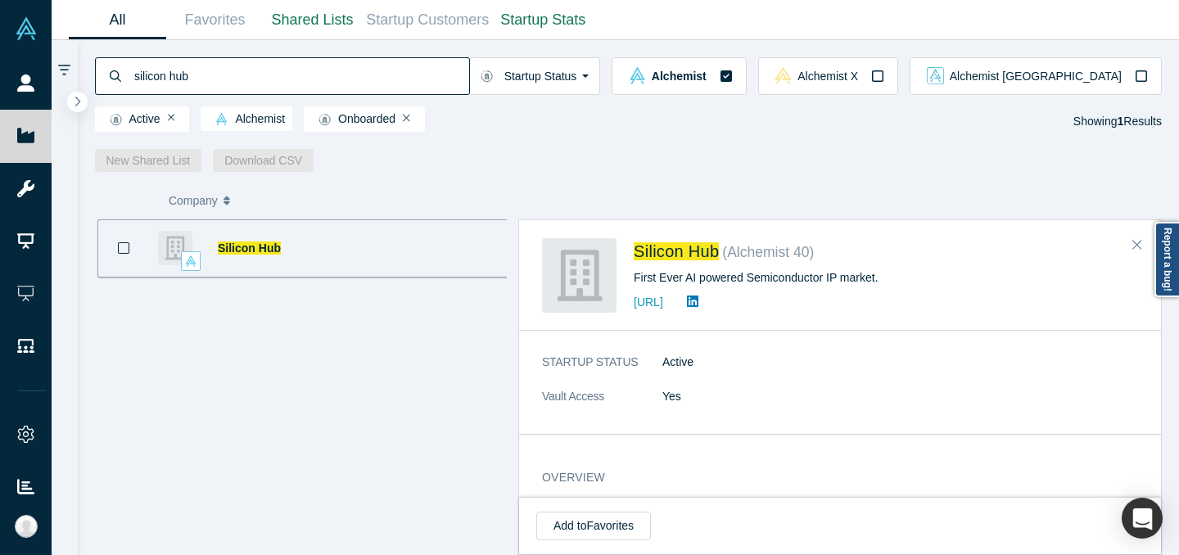
click at [309, 89] on input "silicon hub" at bounding box center [301, 76] width 337 height 38
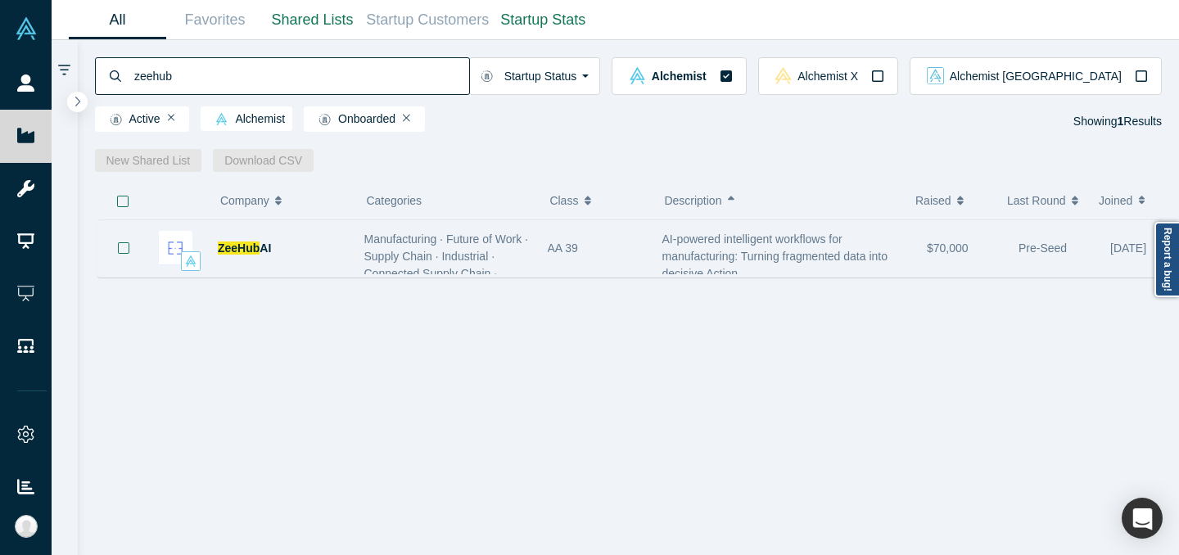
type input "zeehub"
click at [654, 249] on div "AI-powered intelligent workflows for manufacturing: Turning fragmented data int…" at bounding box center [786, 249] width 265 height 52
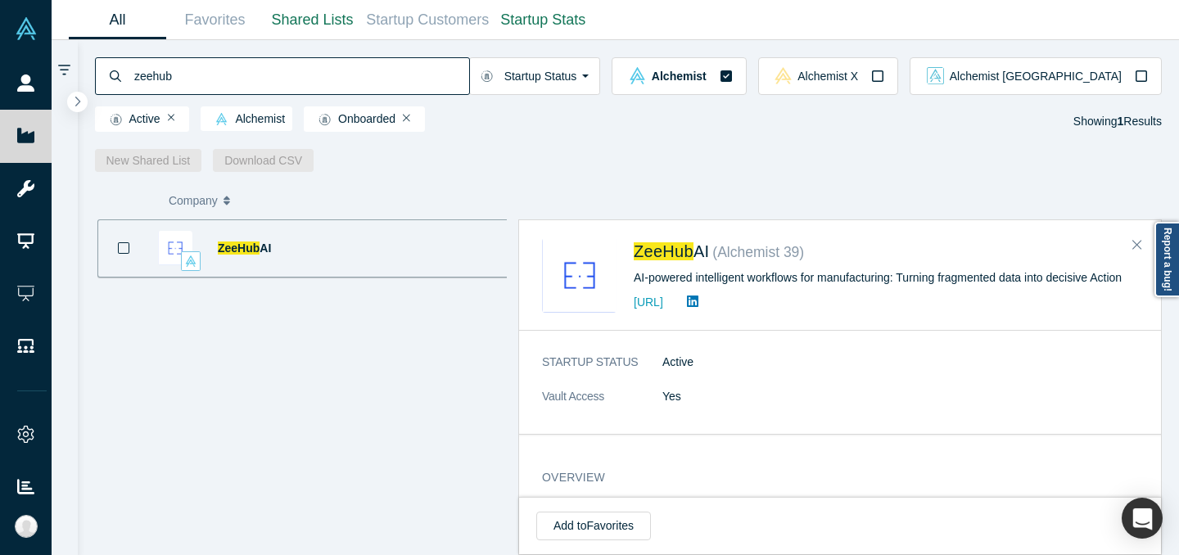
drag, startPoint x: 637, startPoint y: 278, endPoint x: 958, endPoint y: 285, distance: 321.1
click at [958, 285] on div "AI-powered intelligent workflows for manufacturing: Turning fragmented data int…" at bounding box center [886, 277] width 505 height 17
drag, startPoint x: 637, startPoint y: 278, endPoint x: 1001, endPoint y: 279, distance: 363.7
click at [1001, 279] on div "AI-powered intelligent workflows for manufacturing: Turning fragmented data int…" at bounding box center [886, 277] width 505 height 17
click at [1002, 278] on div "AI-powered intelligent workflows for manufacturing: Turning fragmented data int…" at bounding box center [886, 277] width 505 height 17
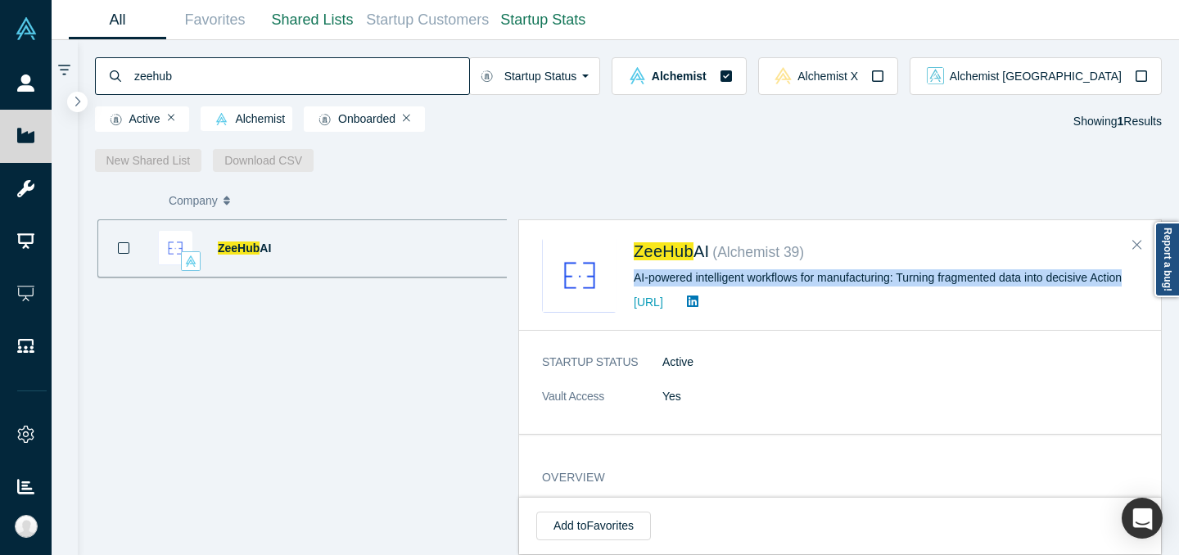
drag, startPoint x: 627, startPoint y: 274, endPoint x: 1129, endPoint y: 281, distance: 502.1
click at [1129, 281] on div "ZeeHub AI ( Alchemist 39 ) AI-powered intelligent workflows for manufacturing: …" at bounding box center [843, 275] width 602 height 75
